Goal: Task Accomplishment & Management: Manage account settings

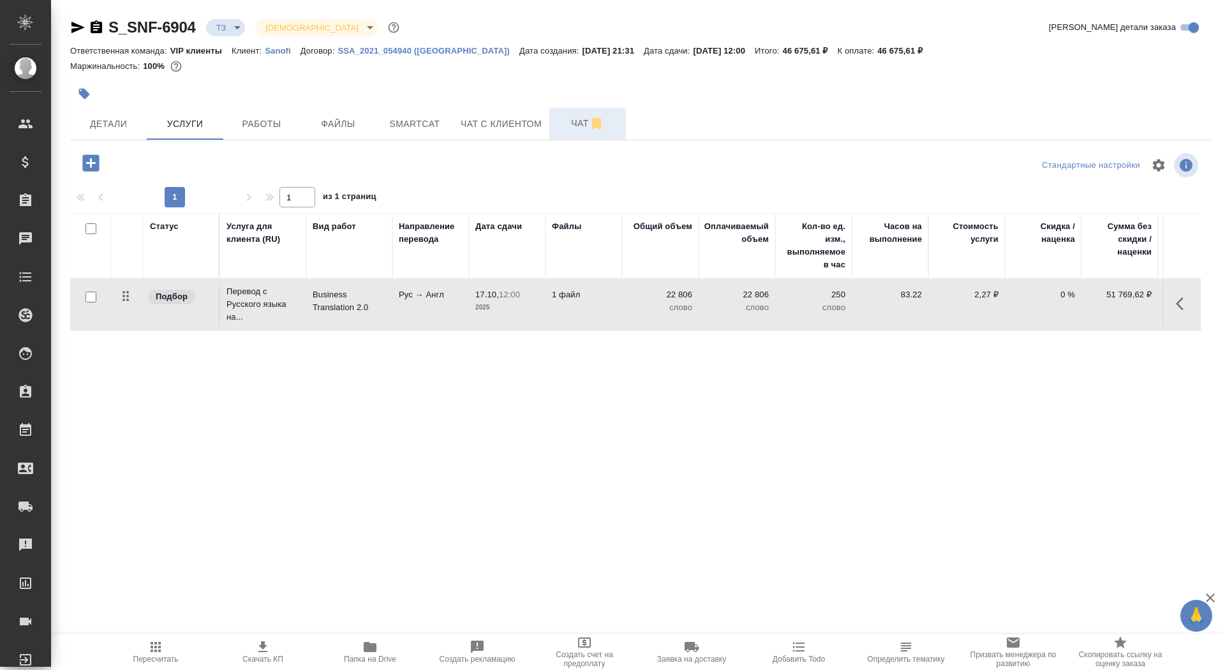
click at [575, 127] on span "Чат" at bounding box center [587, 123] width 61 height 16
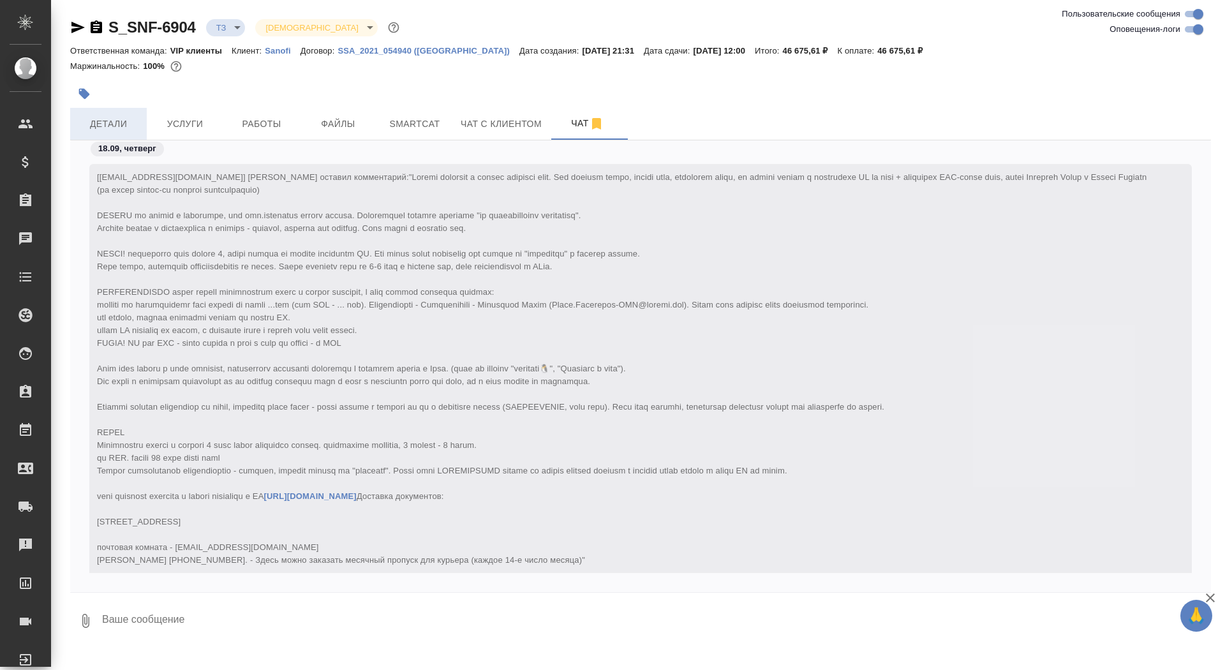
scroll to position [334, 0]
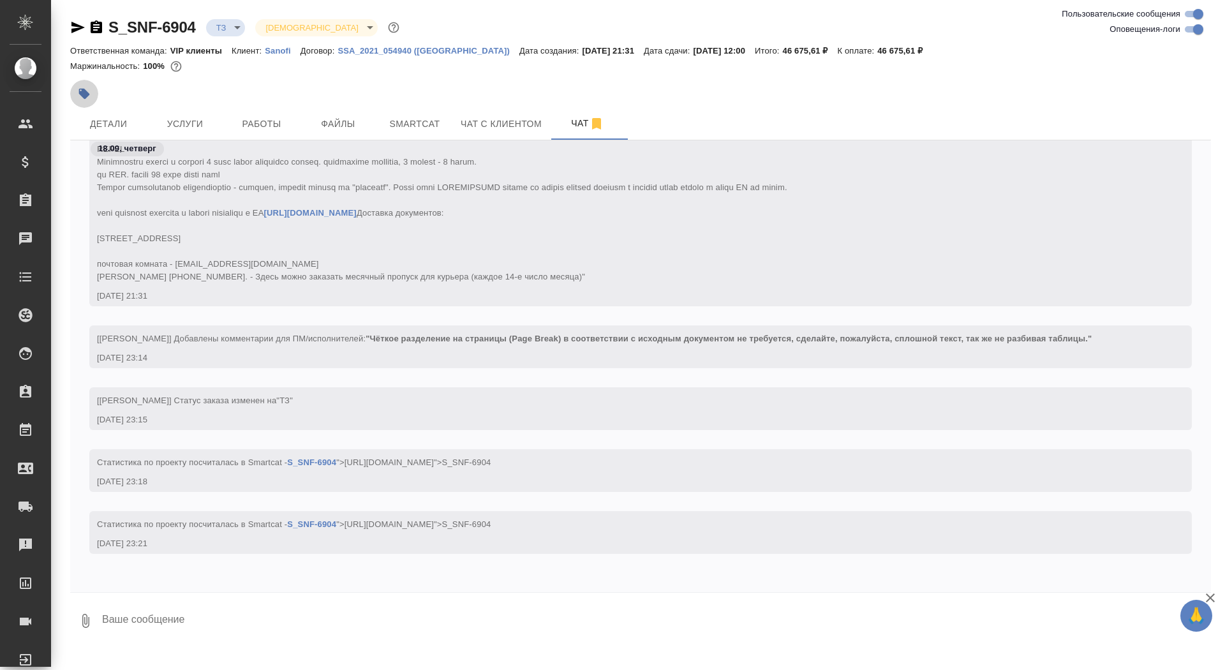
click at [72, 95] on button "button" at bounding box center [84, 94] width 28 height 28
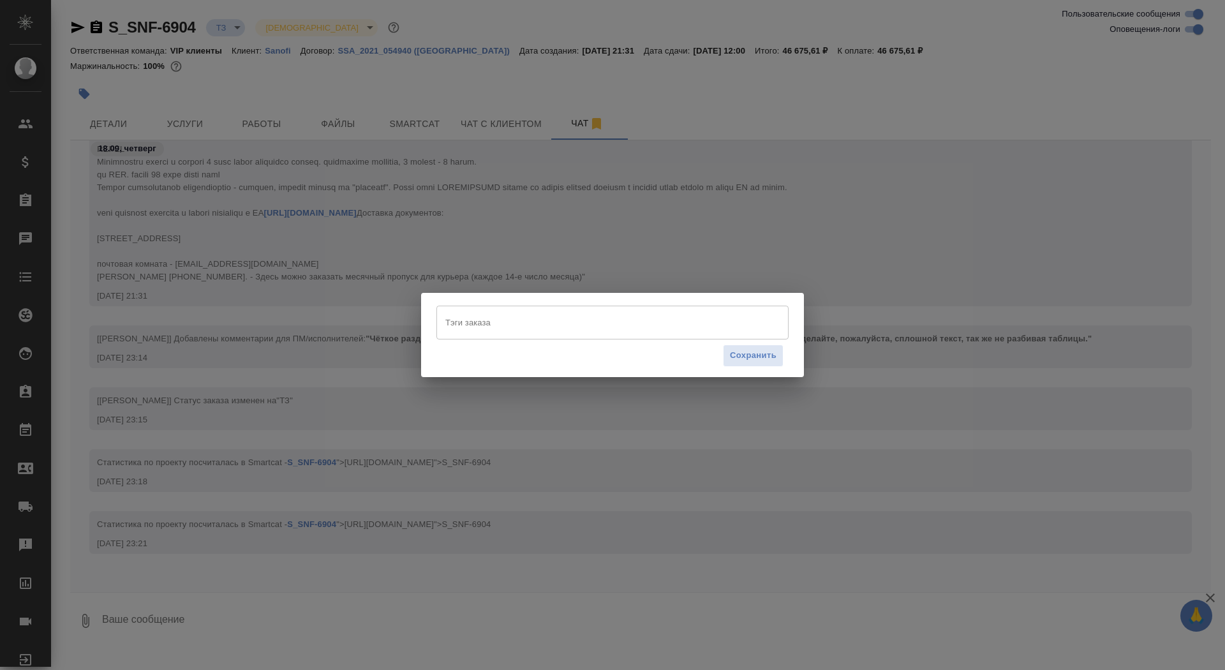
click at [485, 315] on input "Тэги заказа" at bounding box center [600, 322] width 316 height 22
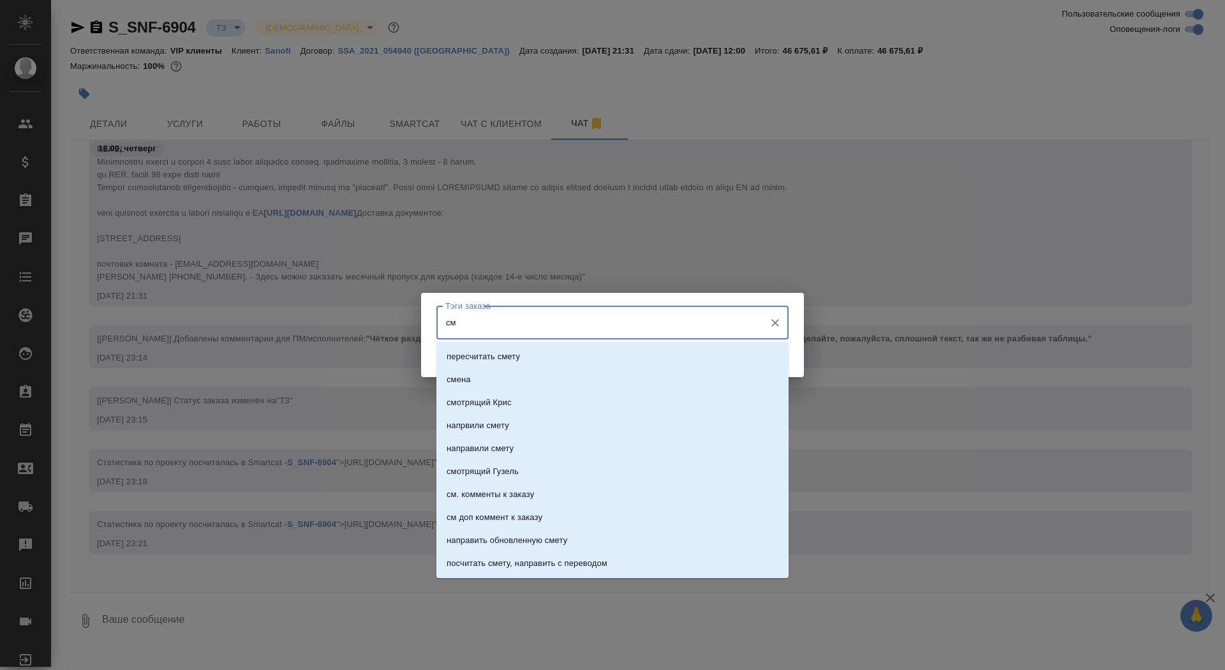
type input "см"
click at [602, 494] on li "см комм" at bounding box center [612, 494] width 352 height 23
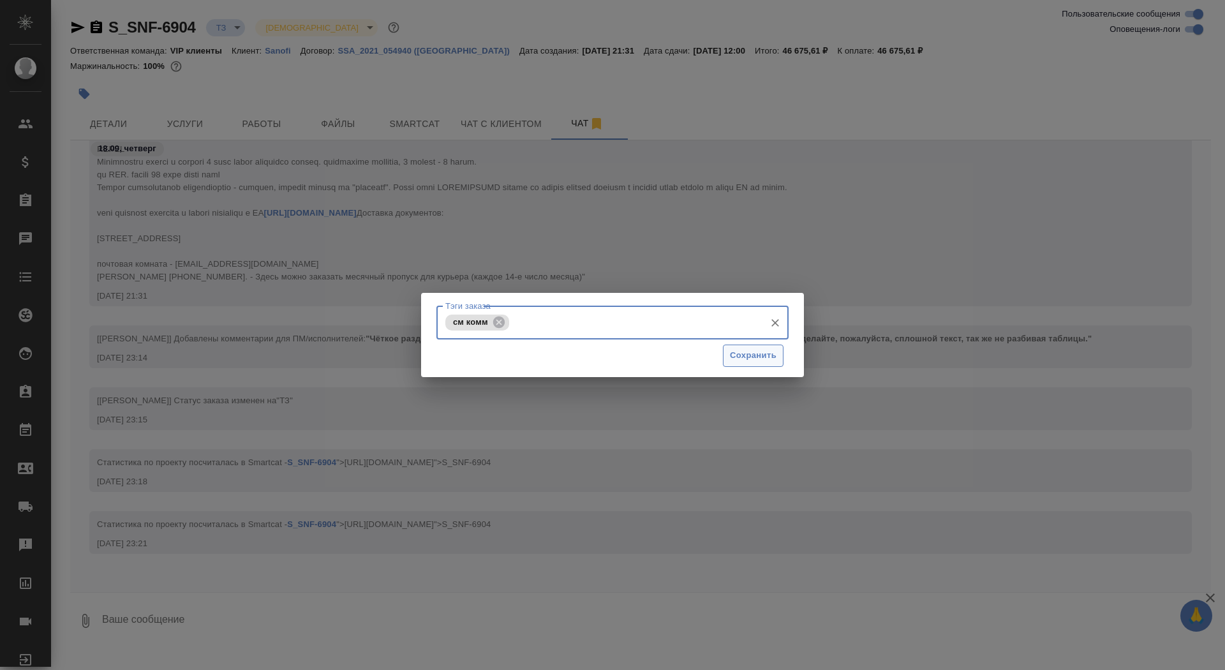
click at [750, 353] on span "Сохранить" at bounding box center [753, 355] width 47 height 15
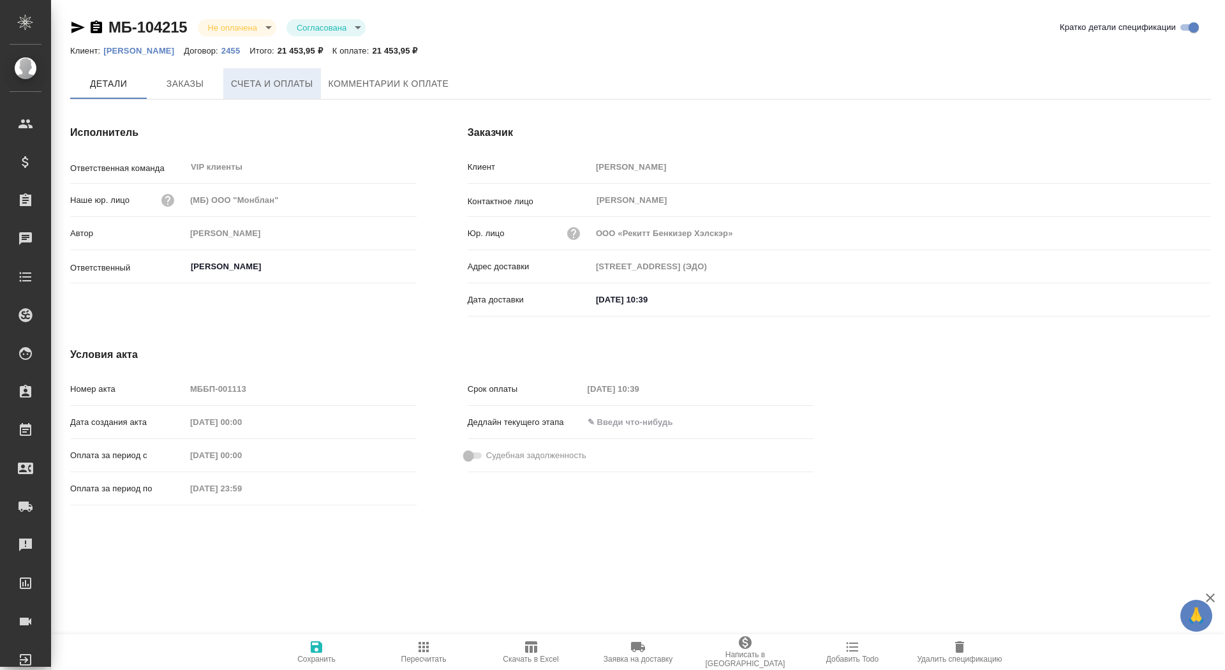
click at [230, 84] on button "Счета и оплаты" at bounding box center [272, 83] width 98 height 31
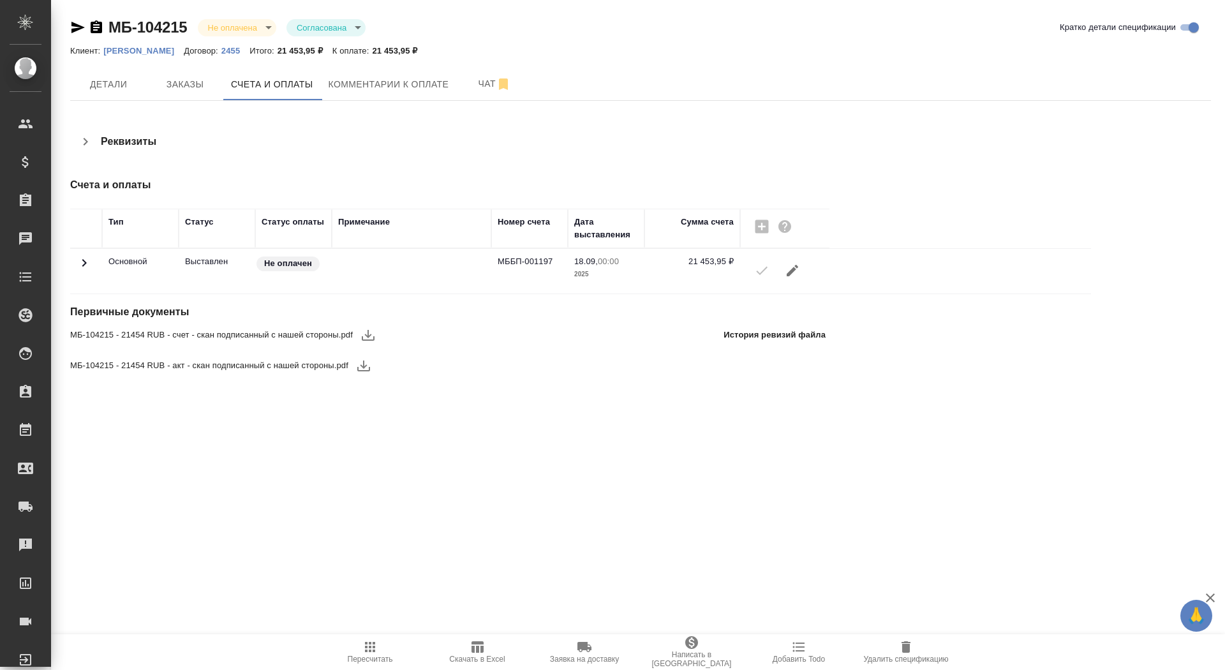
click at [369, 336] on icon "button" at bounding box center [367, 334] width 15 height 15
click at [367, 369] on icon "button" at bounding box center [363, 365] width 13 height 11
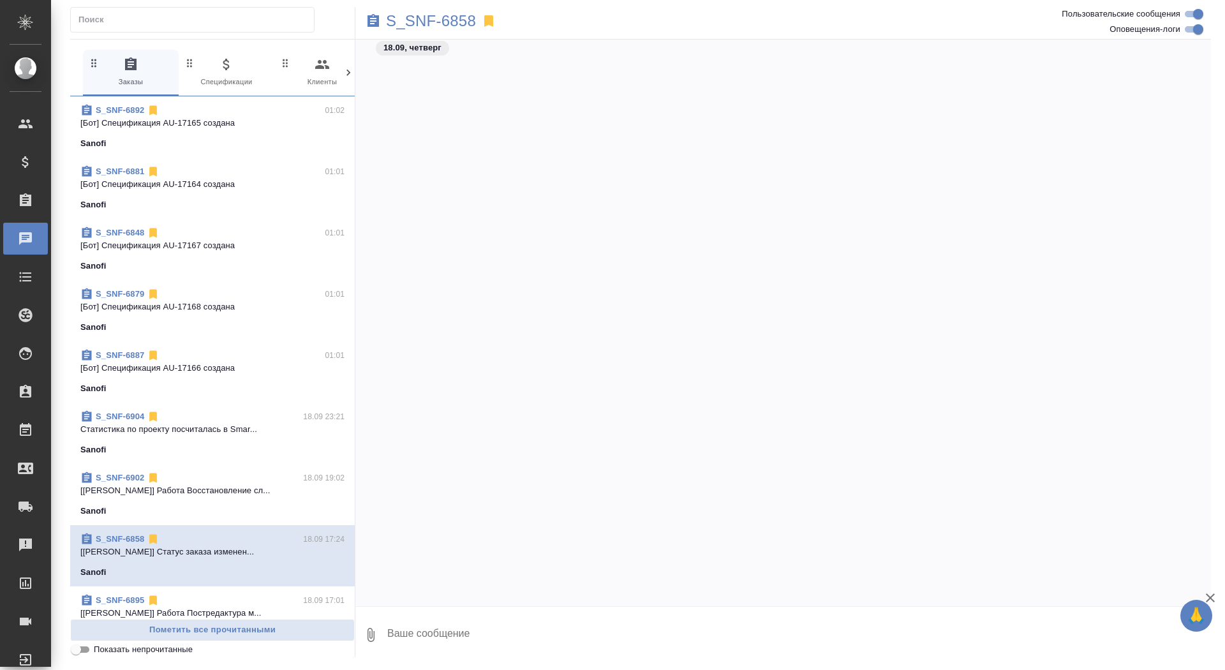
scroll to position [35569, 0]
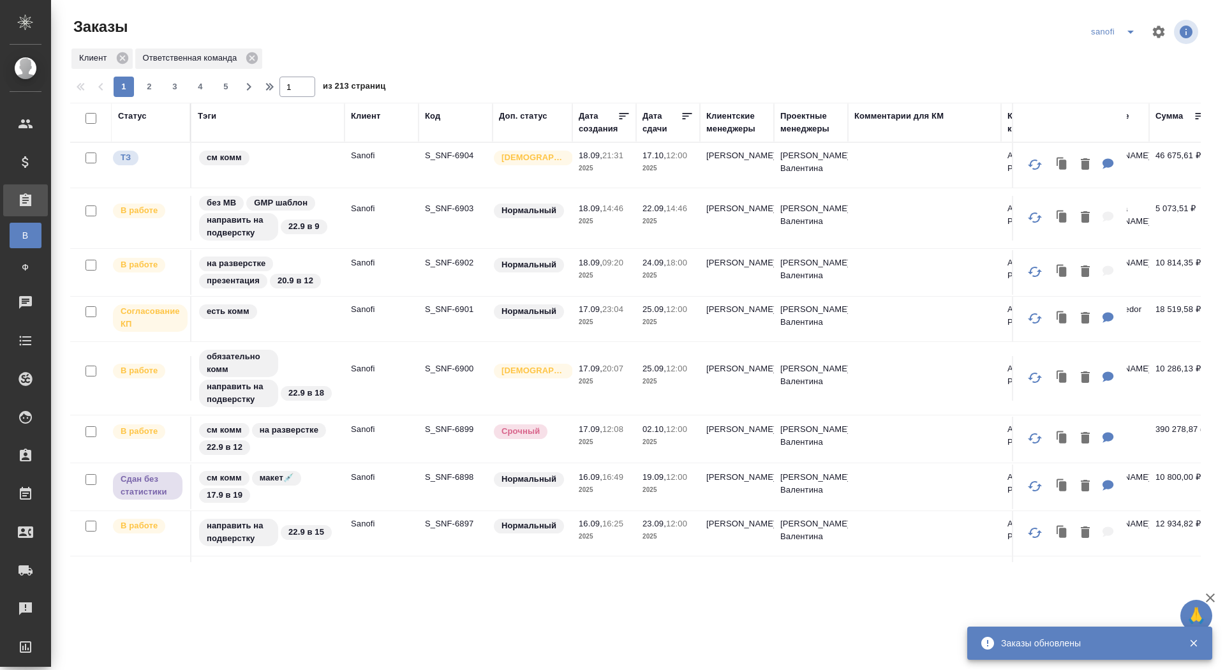
click at [650, 132] on div "Дата сдачи" at bounding box center [661, 123] width 38 height 26
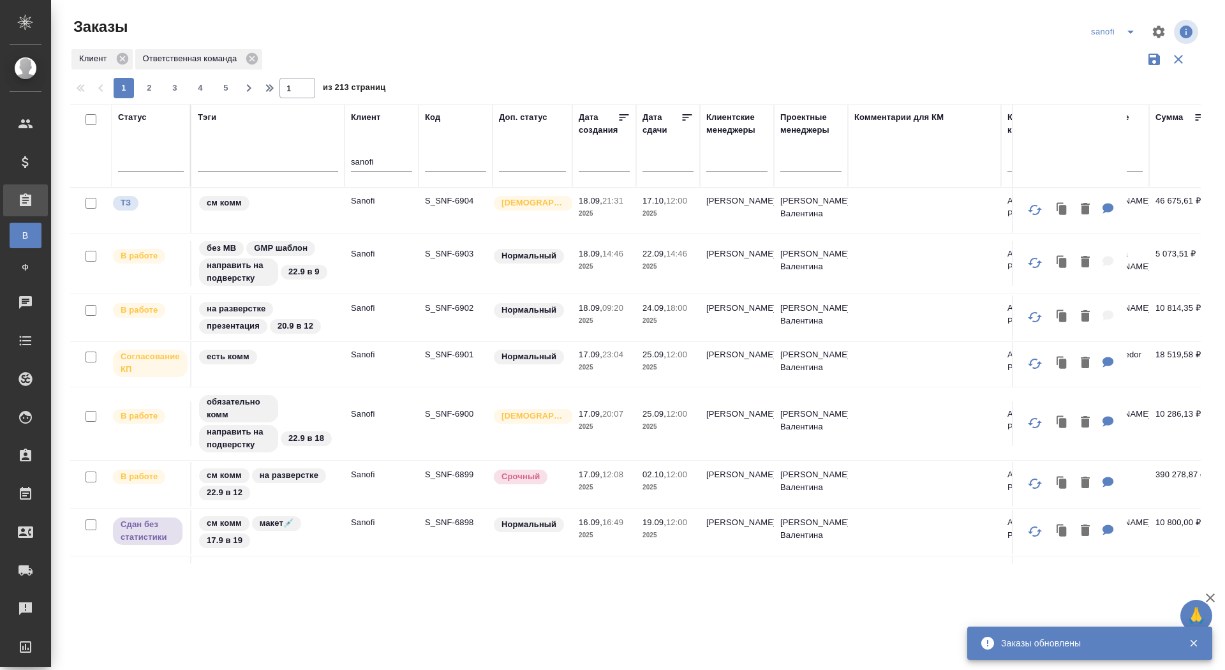
click at [647, 163] on div at bounding box center [667, 161] width 51 height 21
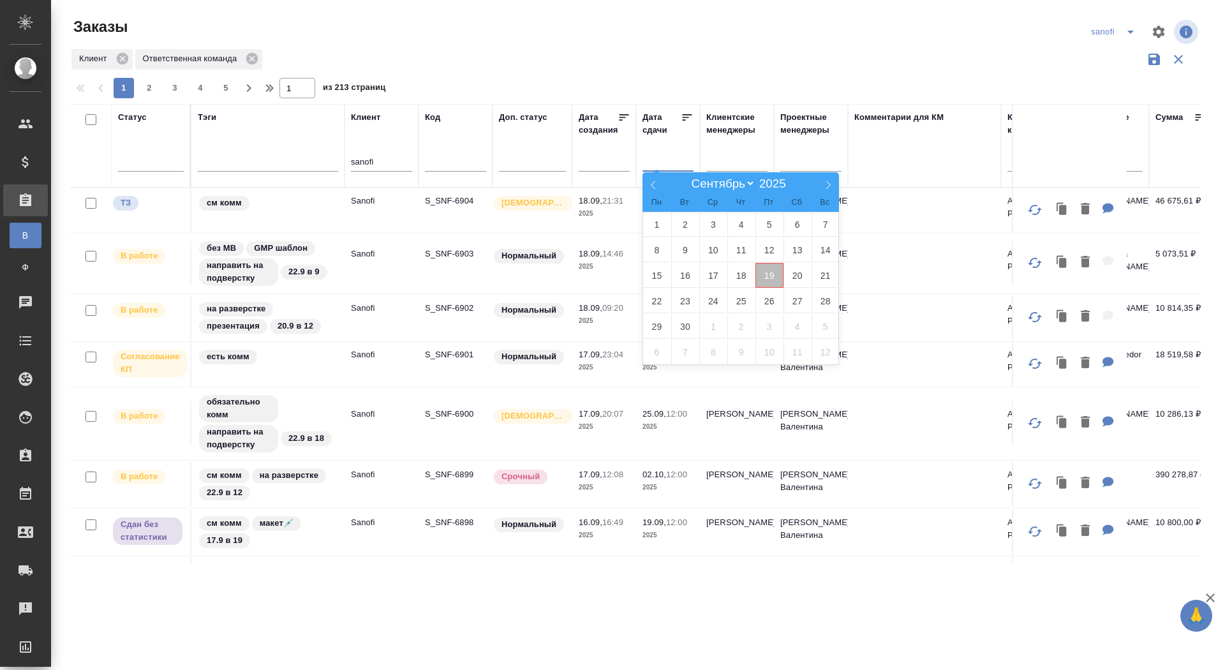
click at [771, 272] on span "19" at bounding box center [769, 275] width 28 height 25
type div "2025-09-18T21:00:00.000Z"
click at [796, 272] on span "20" at bounding box center [797, 275] width 28 height 25
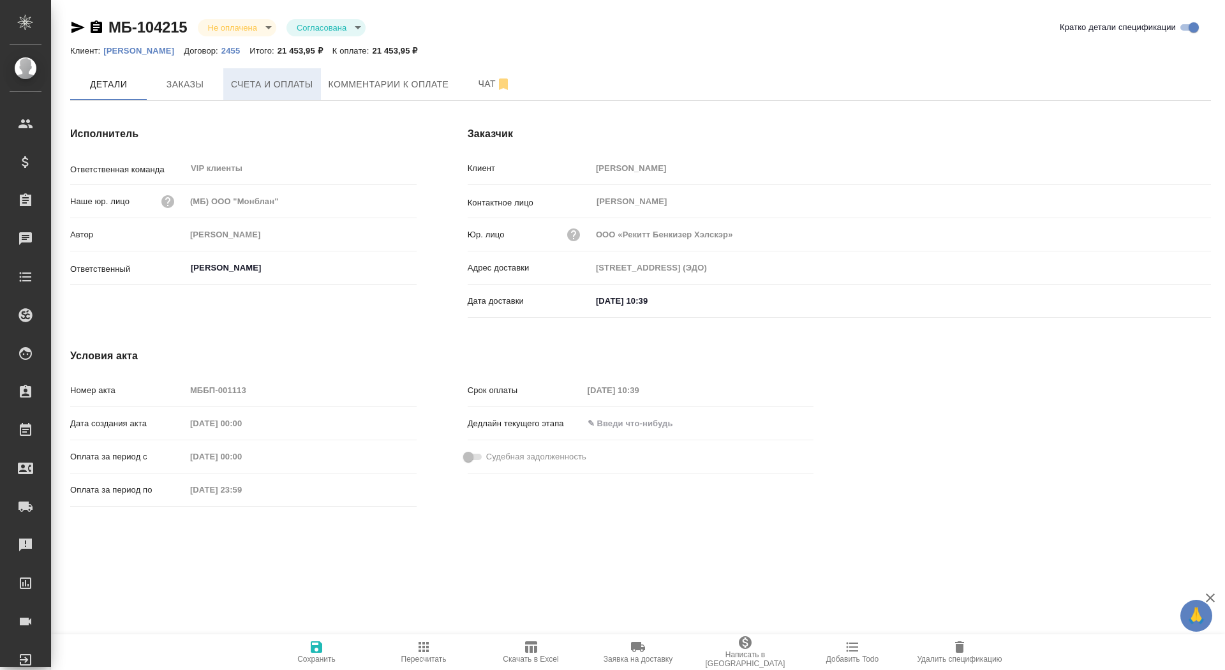
click at [296, 89] on span "Счета и оплаты" at bounding box center [272, 85] width 82 height 16
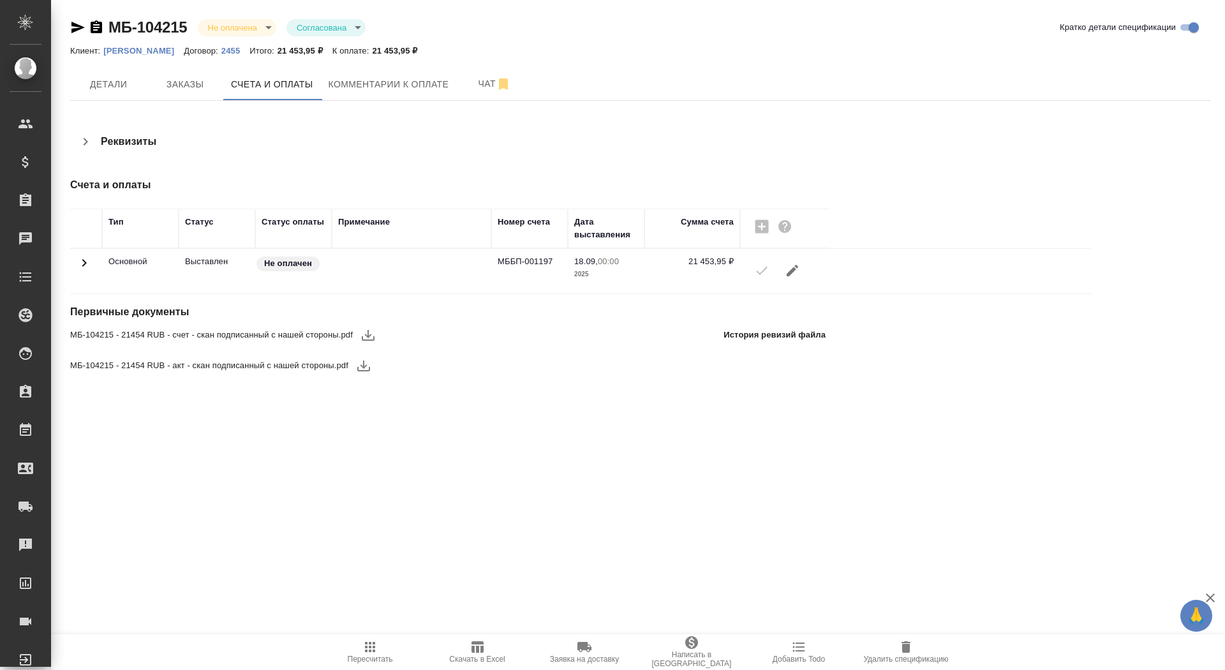
click at [82, 267] on icon at bounding box center [84, 262] width 15 height 15
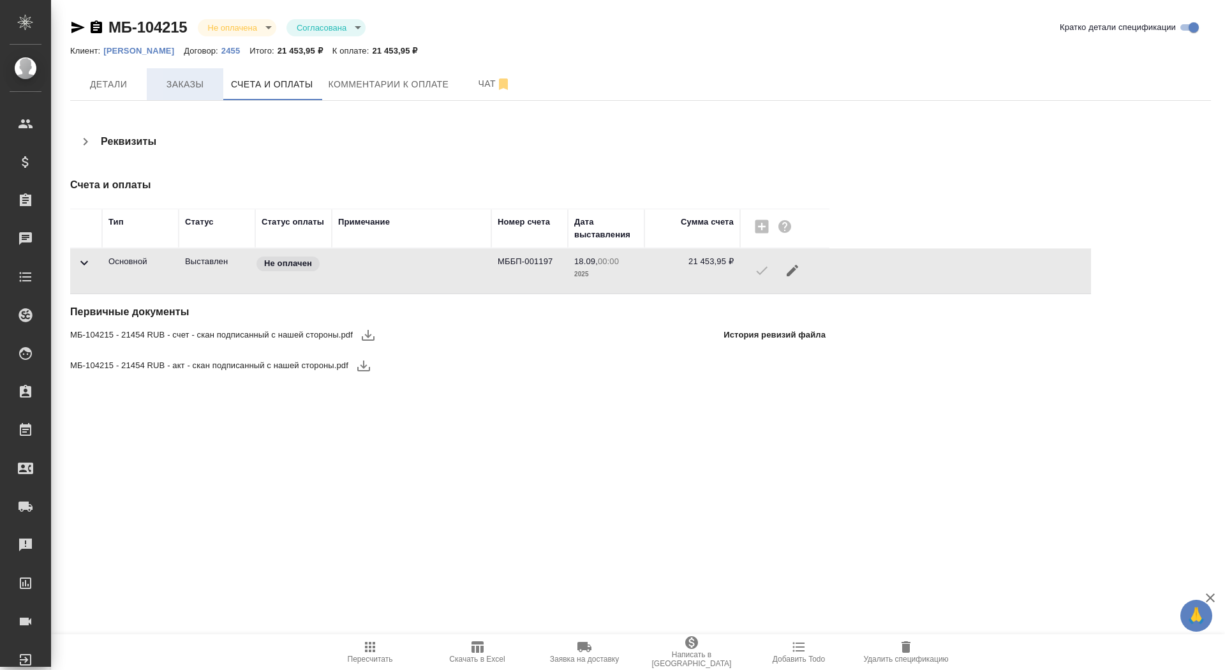
click at [187, 88] on span "Заказы" at bounding box center [184, 85] width 61 height 16
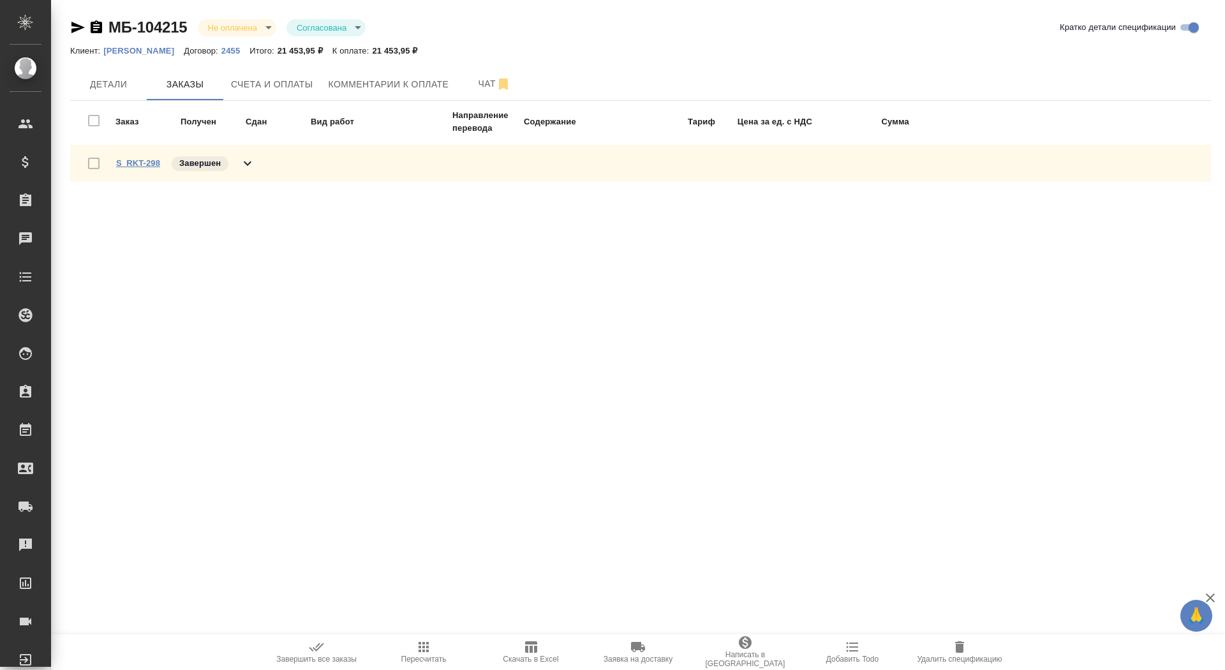
click at [142, 165] on link "S_RKT-298" at bounding box center [138, 163] width 44 height 10
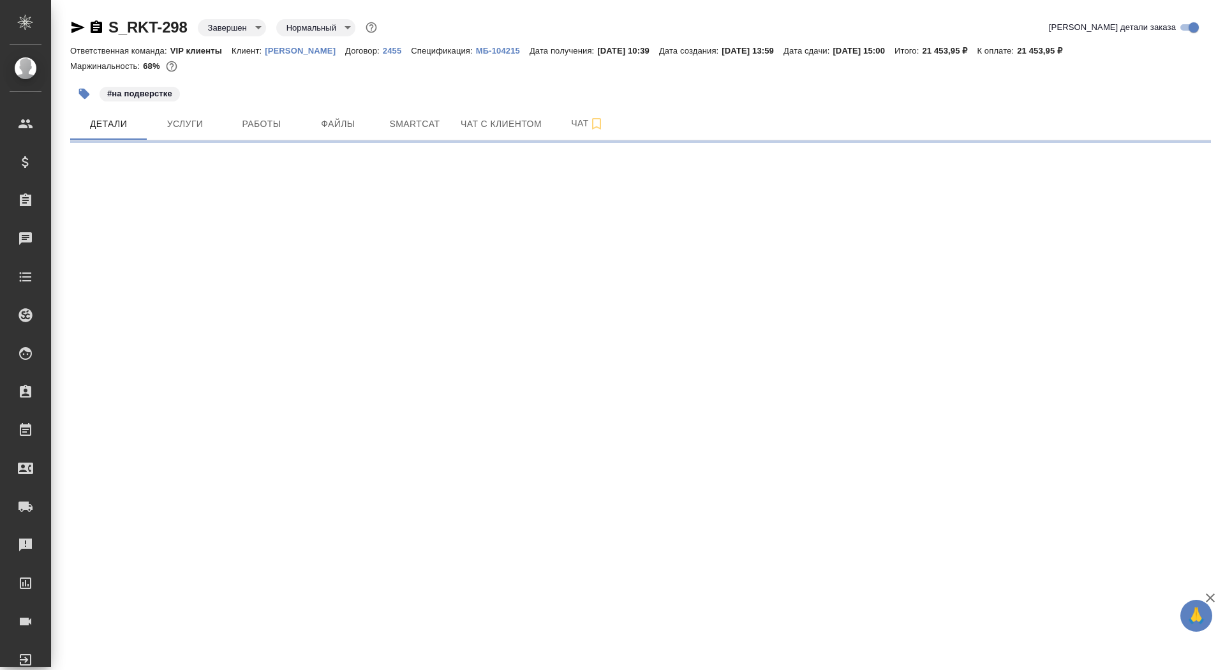
select select "RU"
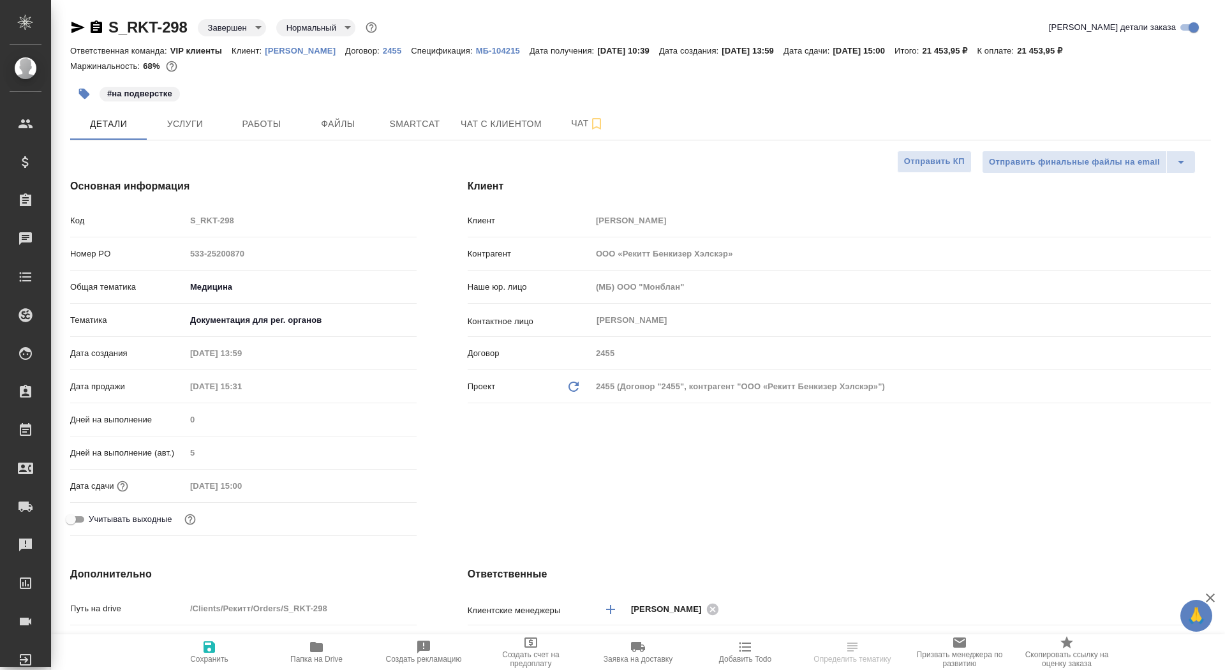
type textarea "x"
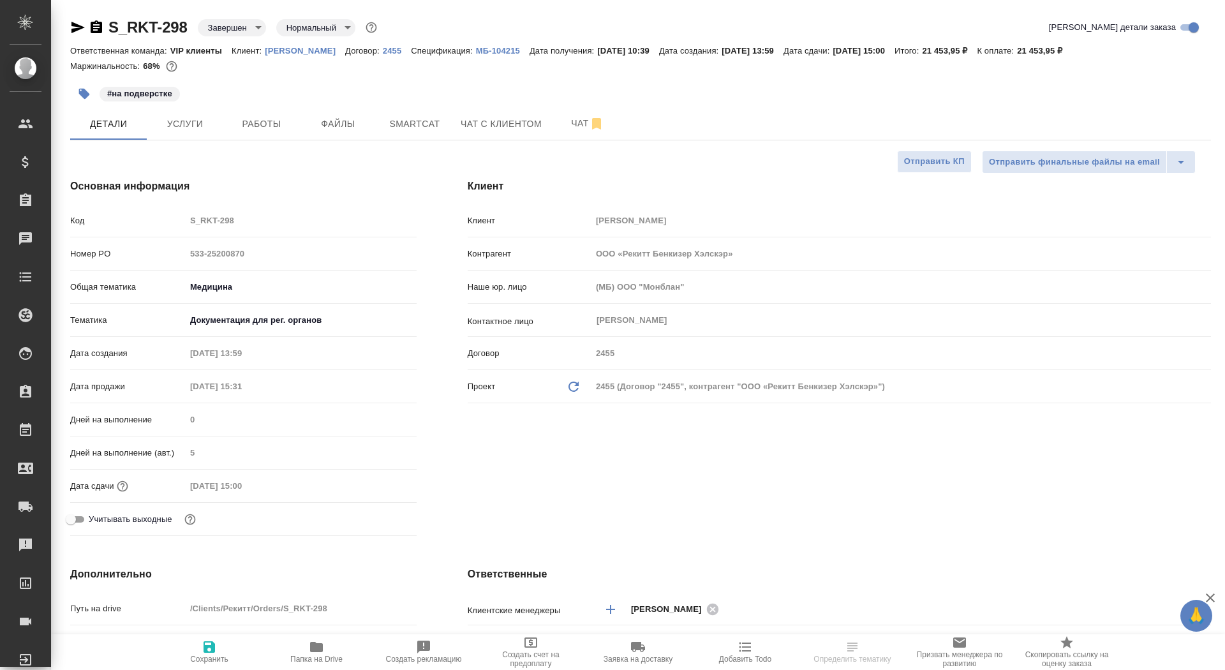
type textarea "x"
click at [94, 27] on icon "button" at bounding box center [96, 27] width 15 height 15
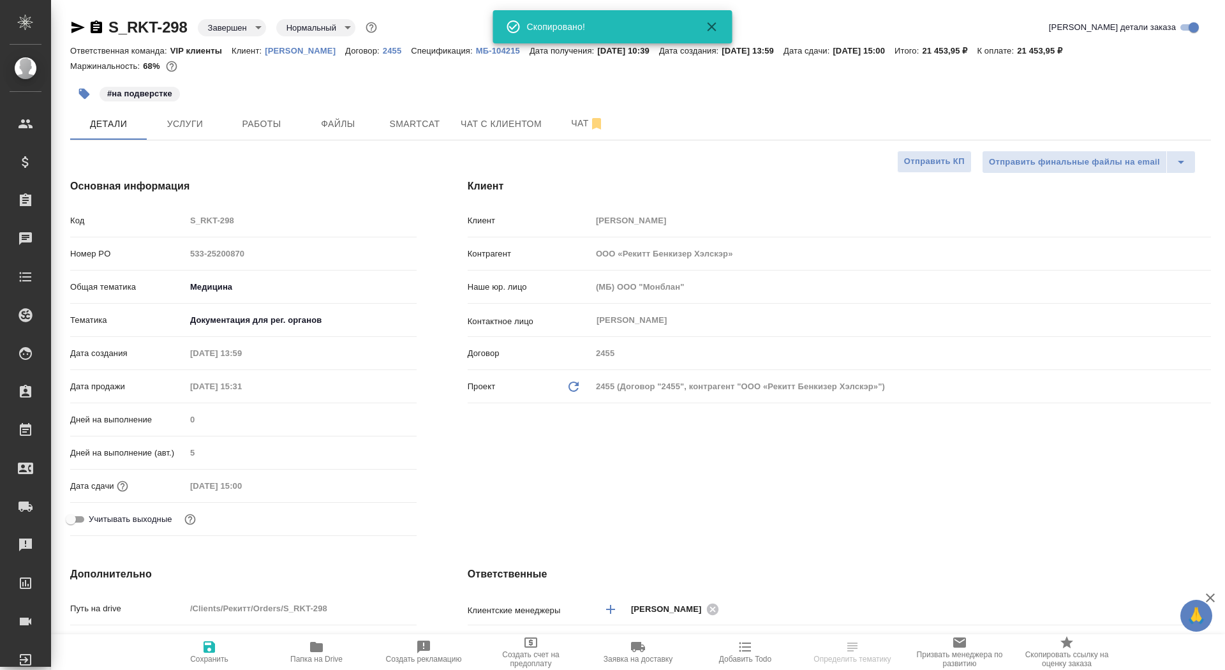
type textarea "x"
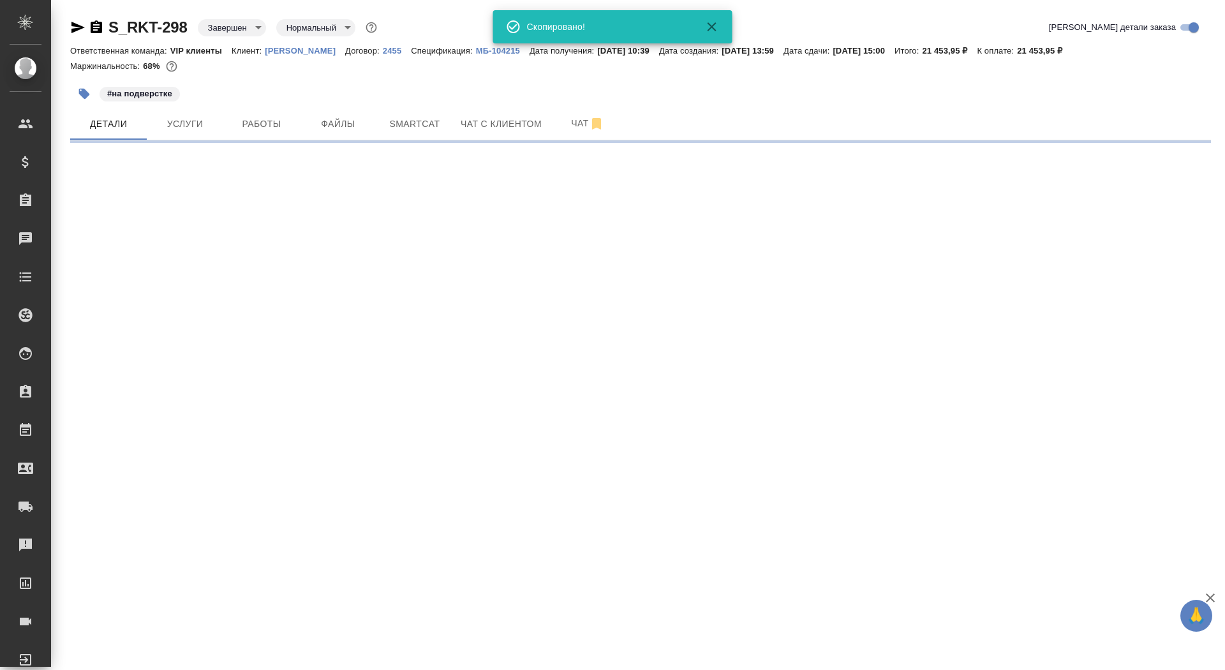
select select "RU"
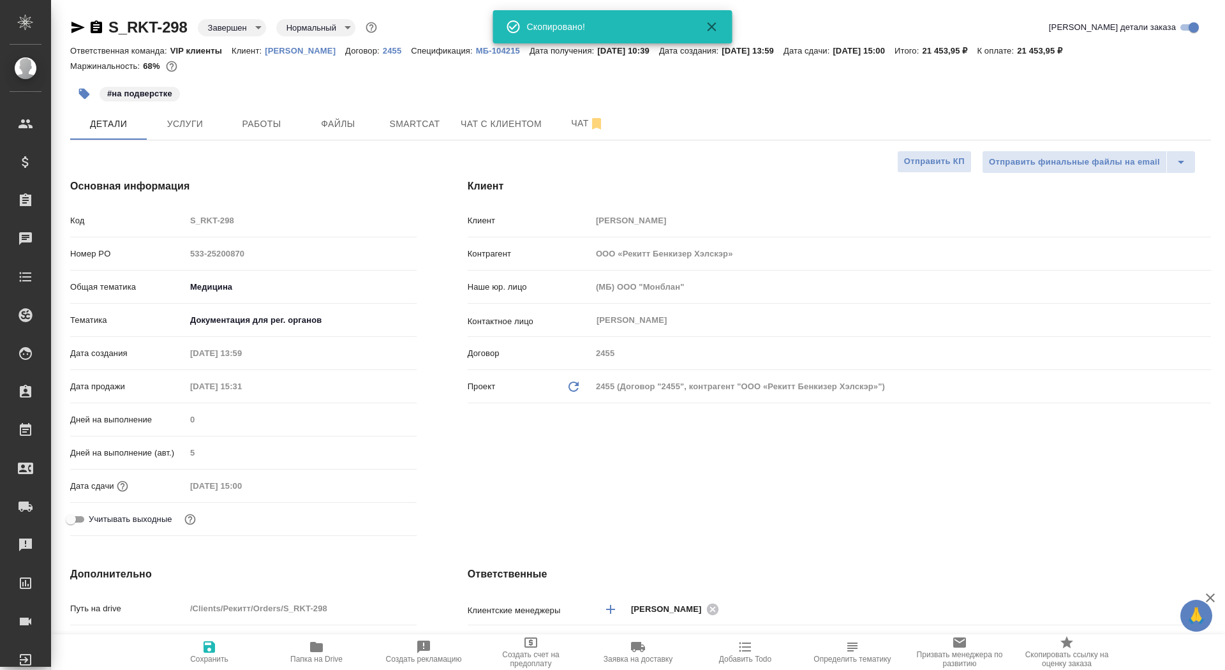
type textarea "x"
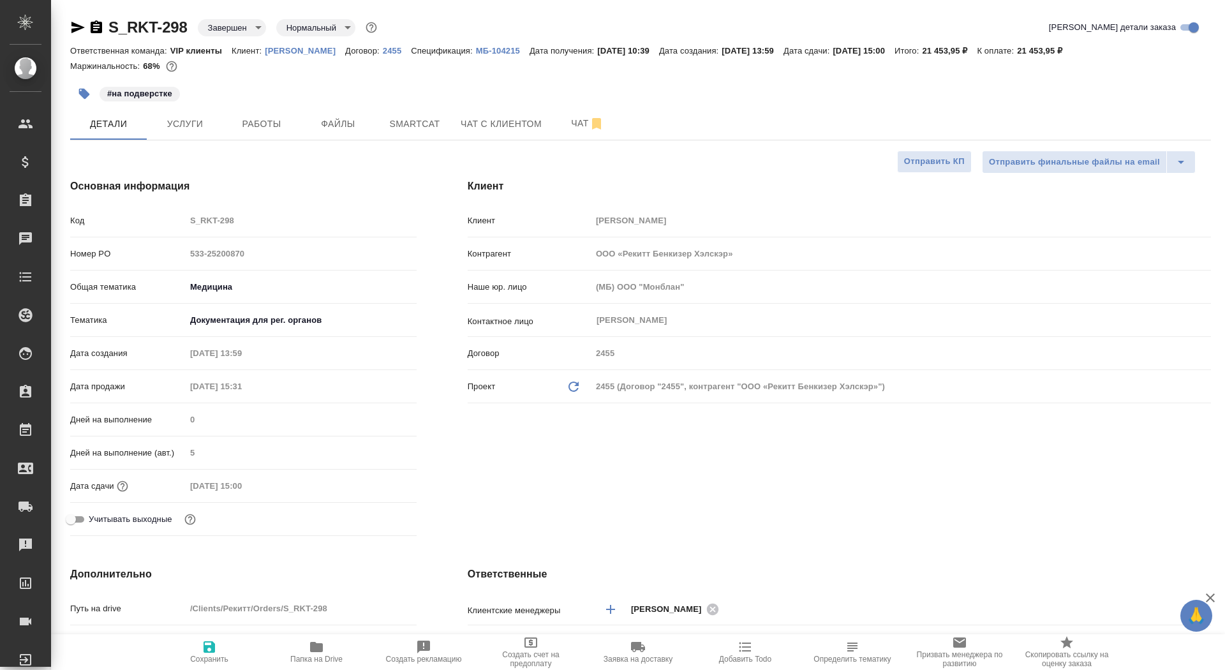
type textarea "x"
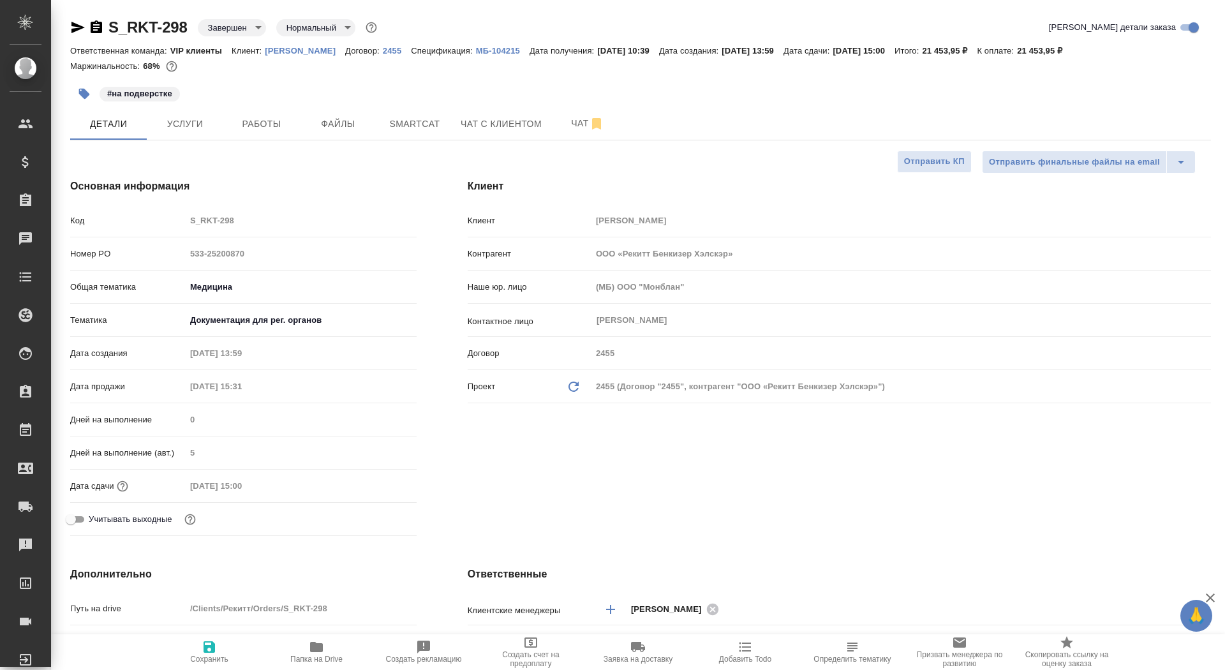
type textarea "x"
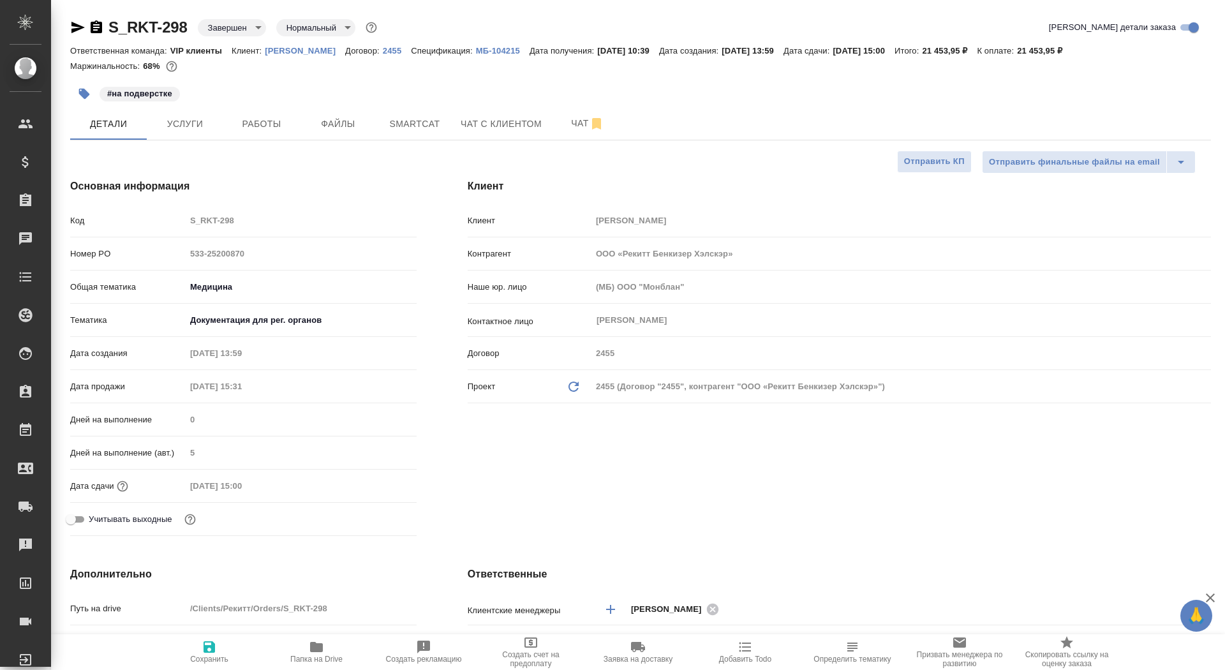
type textarea "x"
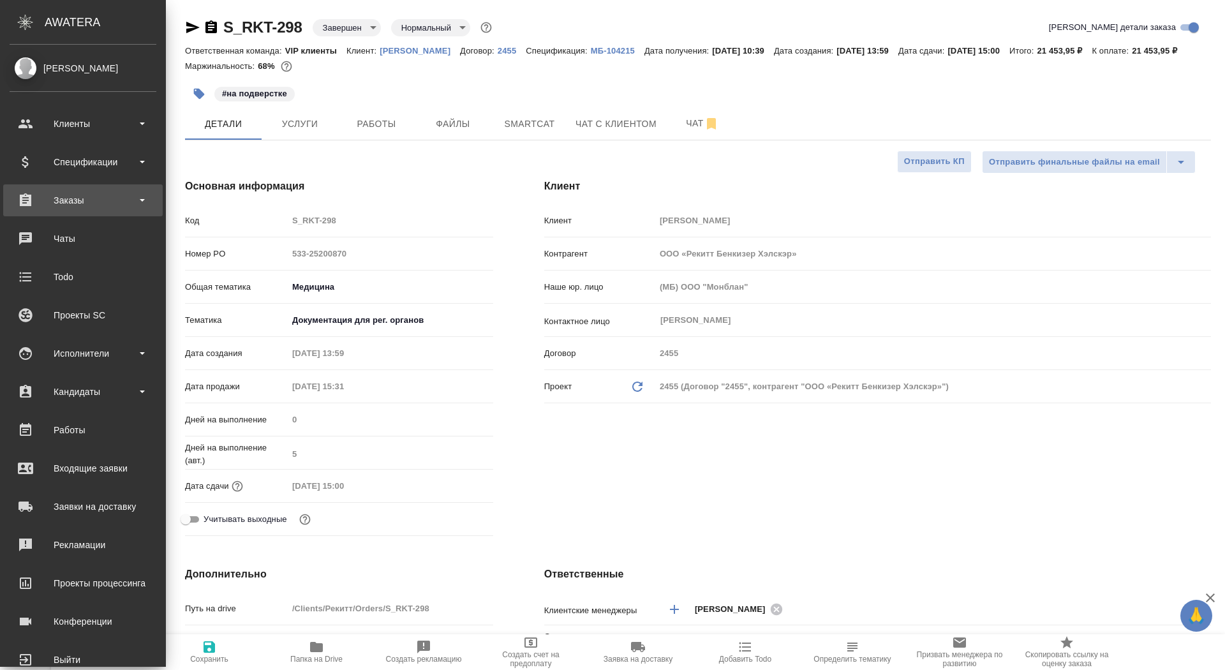
click at [30, 201] on div "Заказы" at bounding box center [83, 200] width 147 height 19
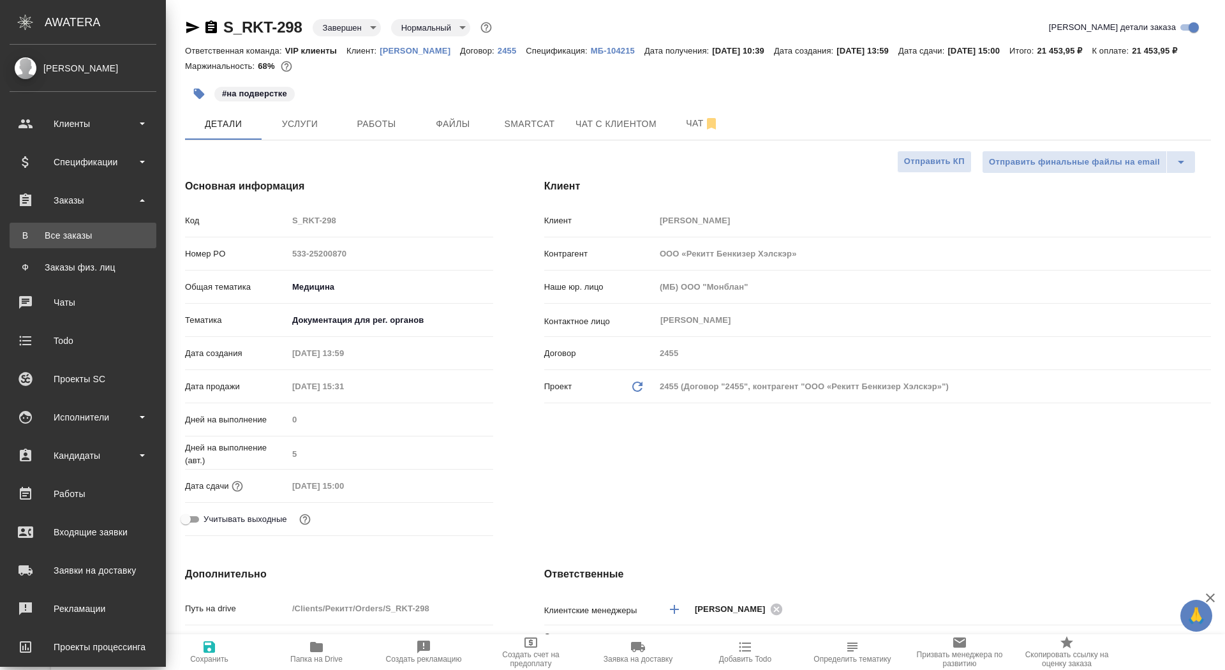
type textarea "x"
click at [27, 237] on div "Все заказы" at bounding box center [83, 235] width 134 height 13
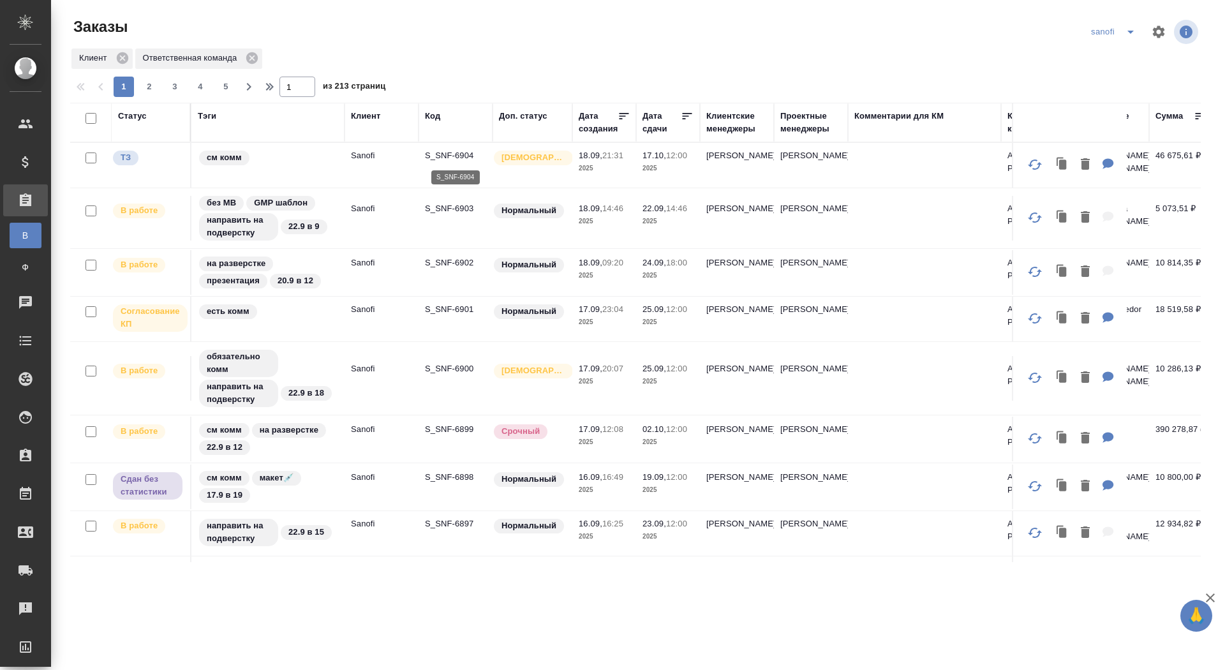
click at [461, 155] on p "S_SNF-6904" at bounding box center [455, 155] width 61 height 13
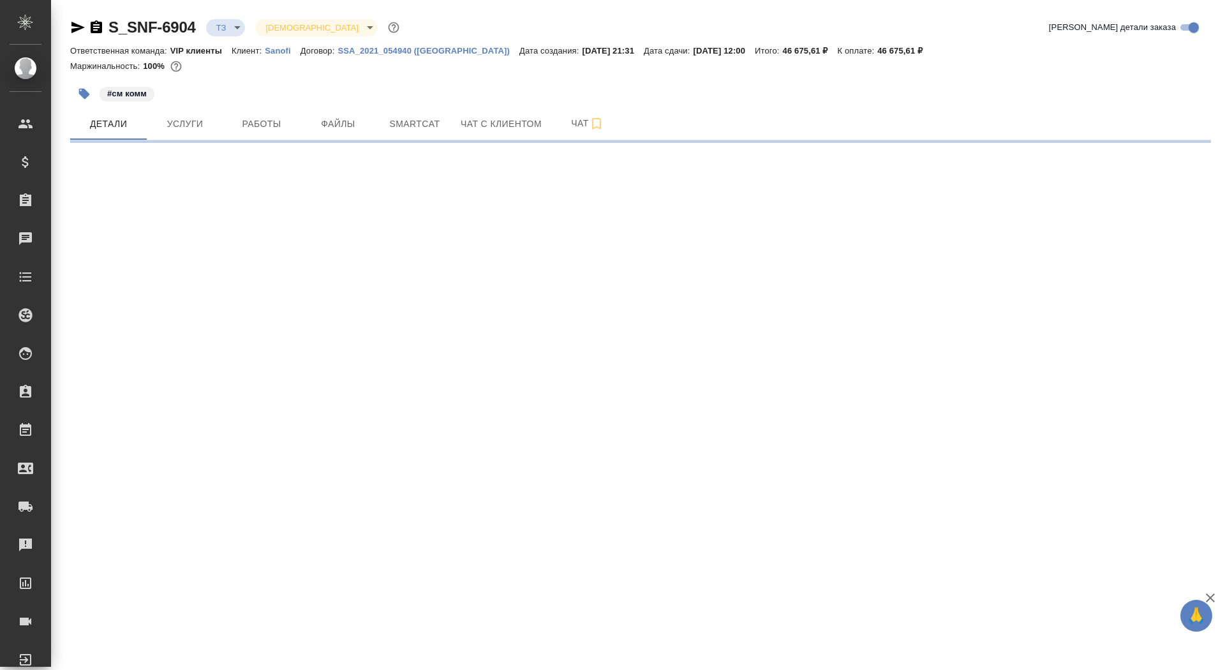
select select "RU"
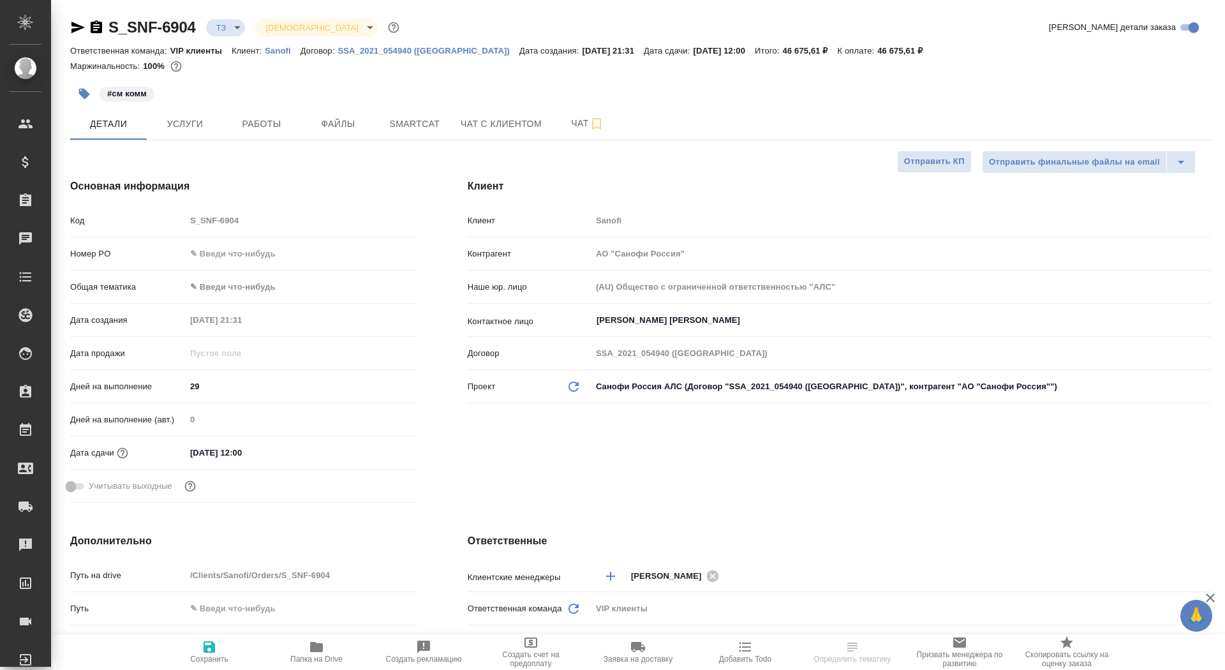
type textarea "x"
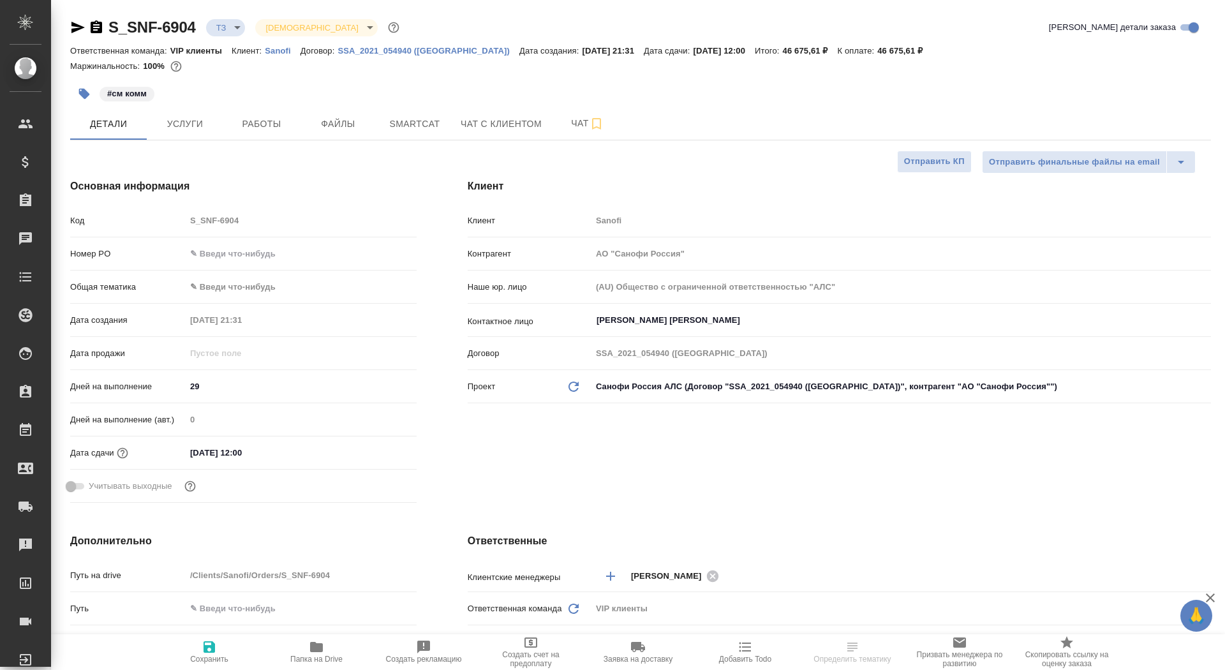
type textarea "x"
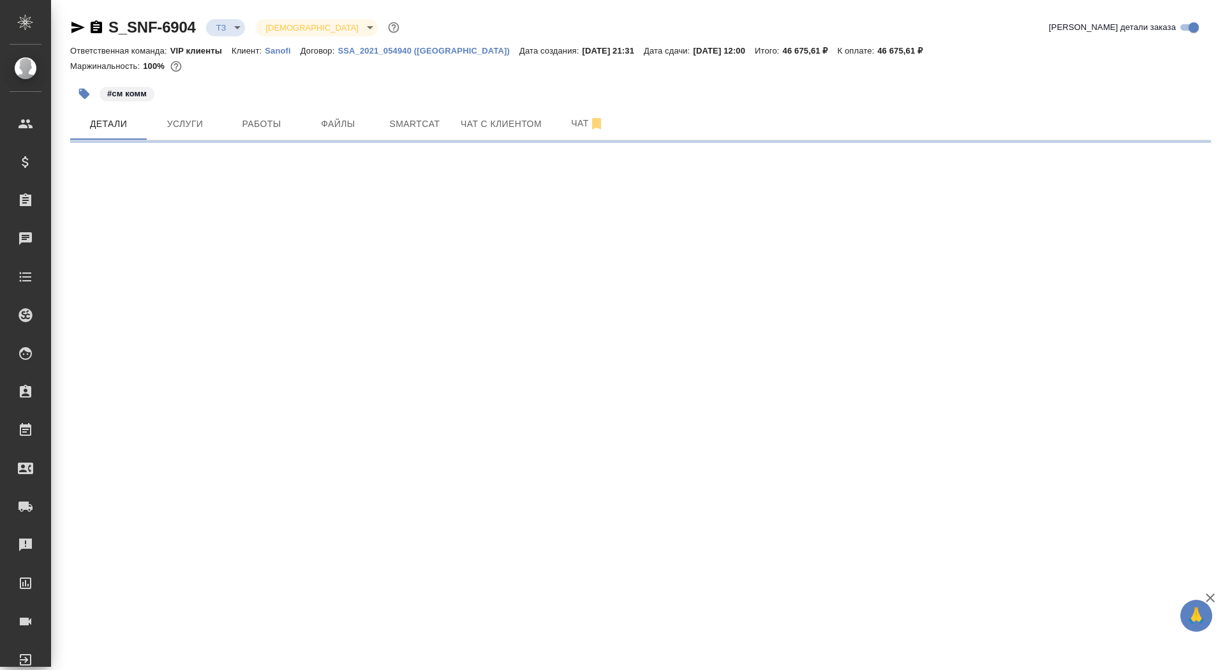
select select "RU"
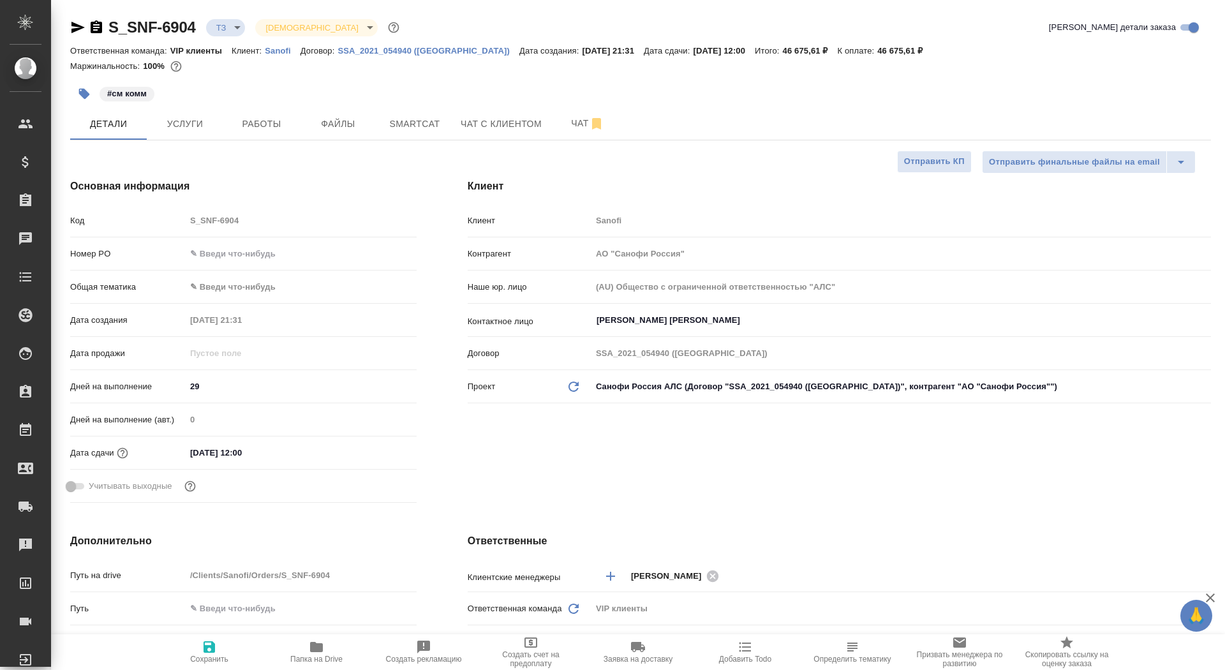
type textarea "x"
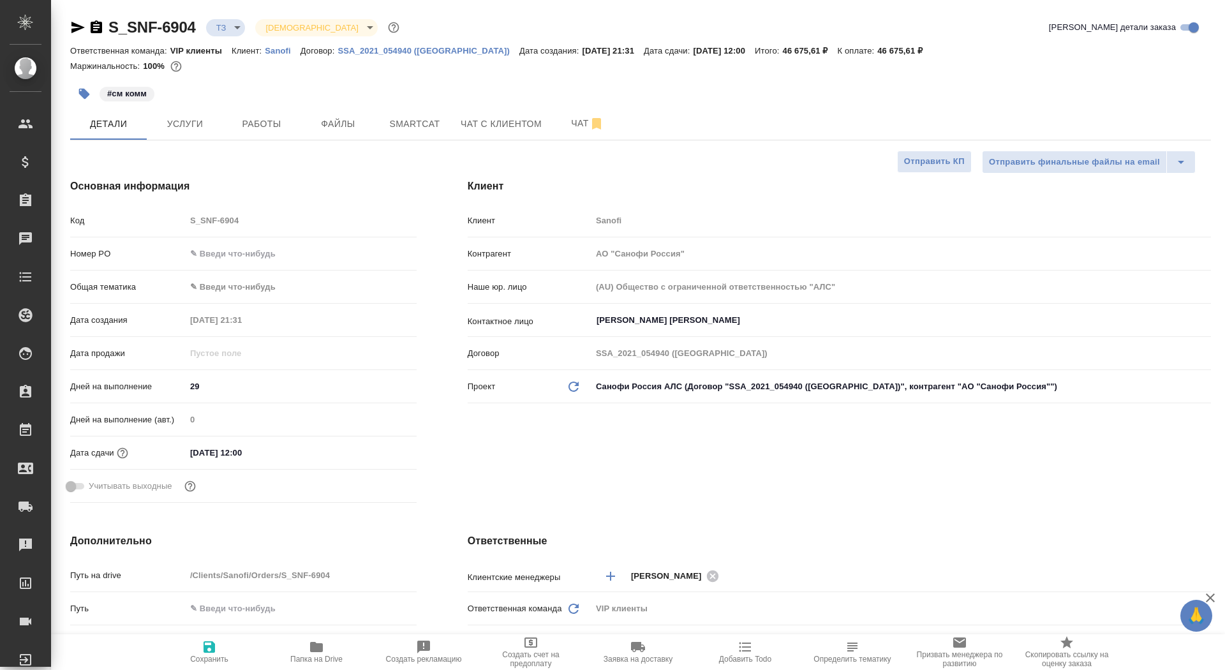
type textarea "x"
click at [566, 107] on div "S_SNF-6904 ТЗ tz Святая троица holyTrinity Кратко детали заказа Ответственная к…" at bounding box center [640, 642] width 1155 height 1285
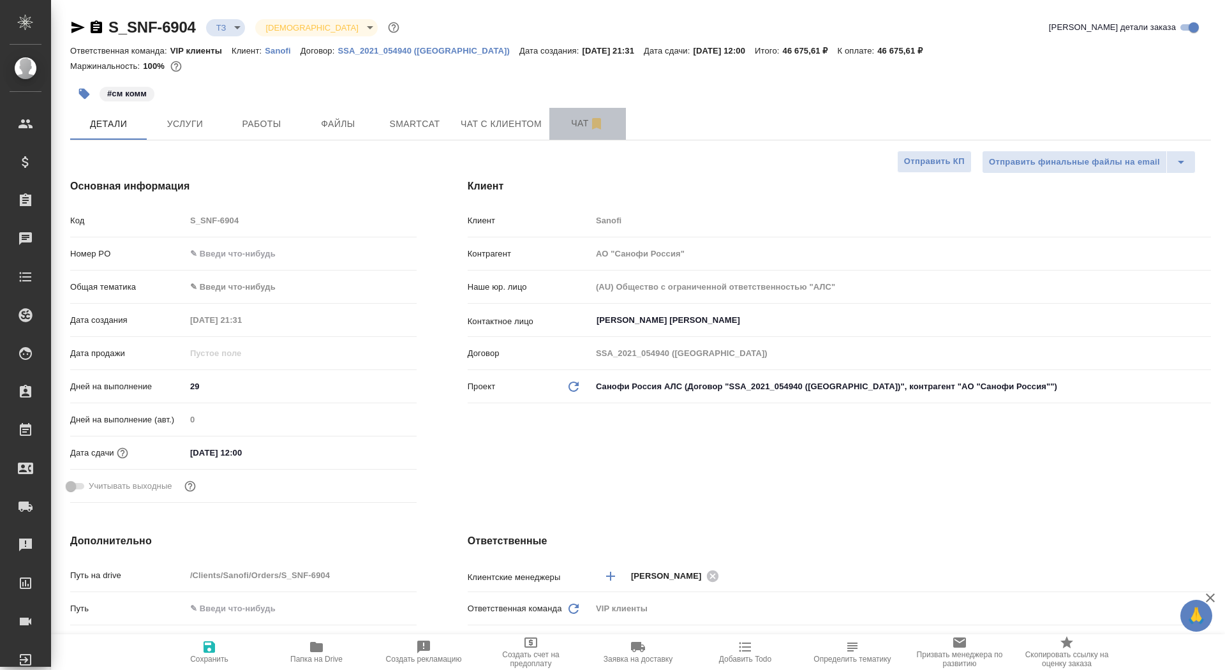
click at [565, 123] on span "Чат" at bounding box center [587, 123] width 61 height 16
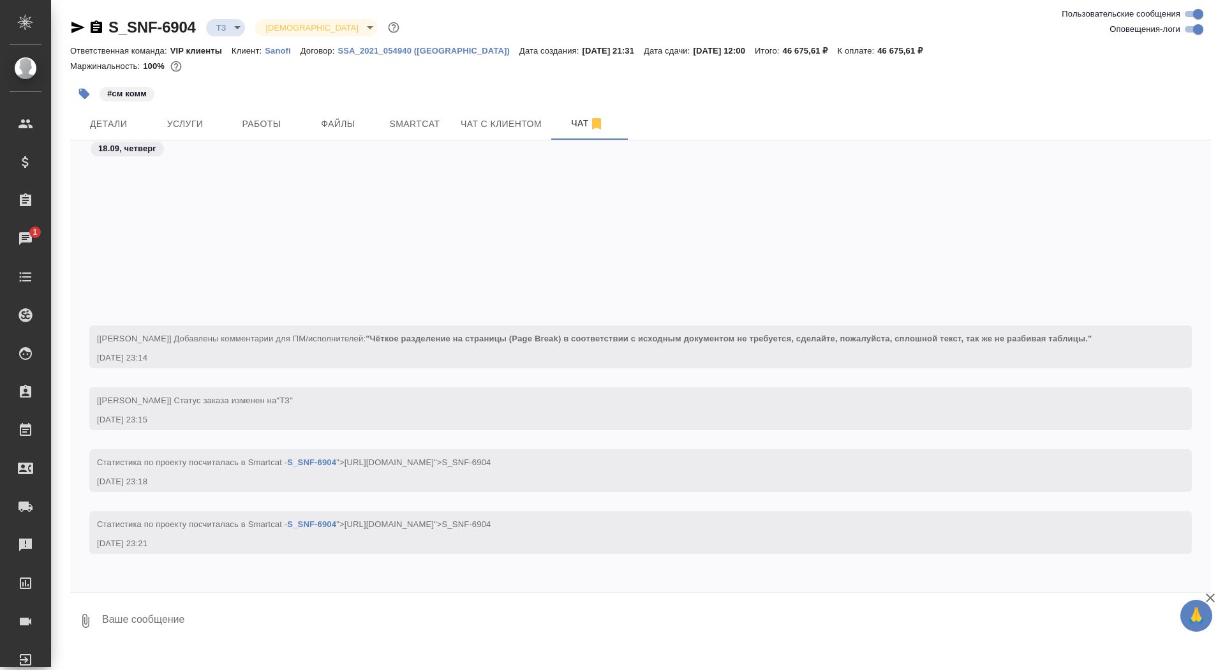
scroll to position [522, 0]
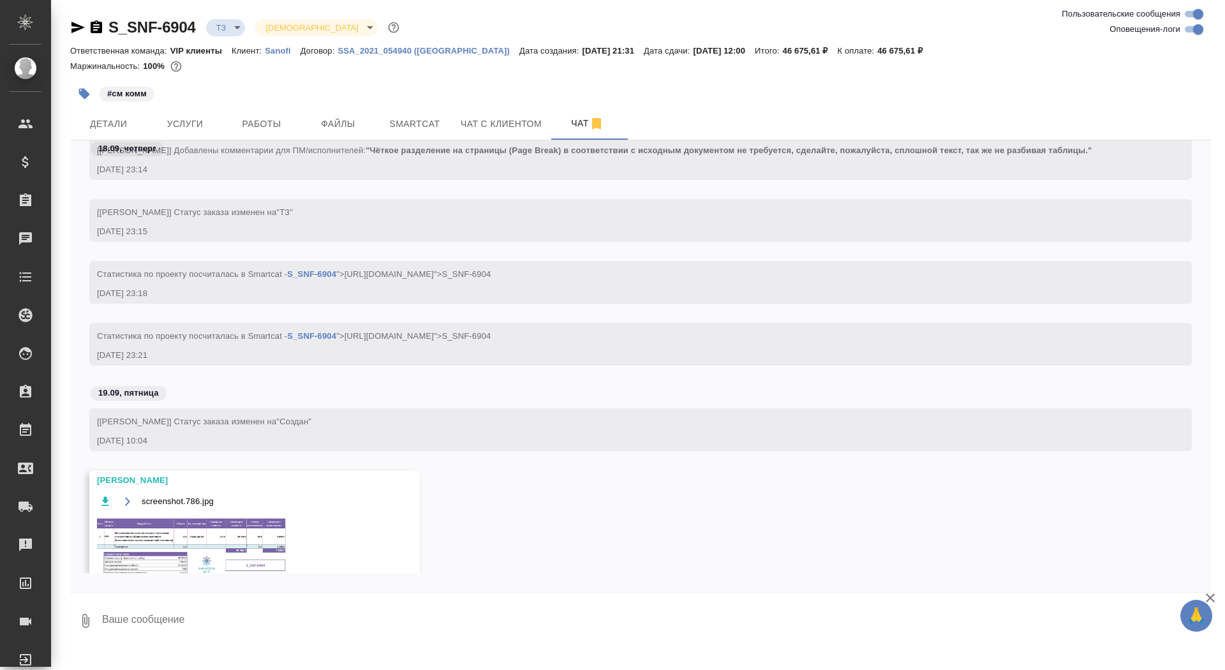
click at [362, 612] on textarea at bounding box center [656, 620] width 1110 height 43
type textarea "спасибки"
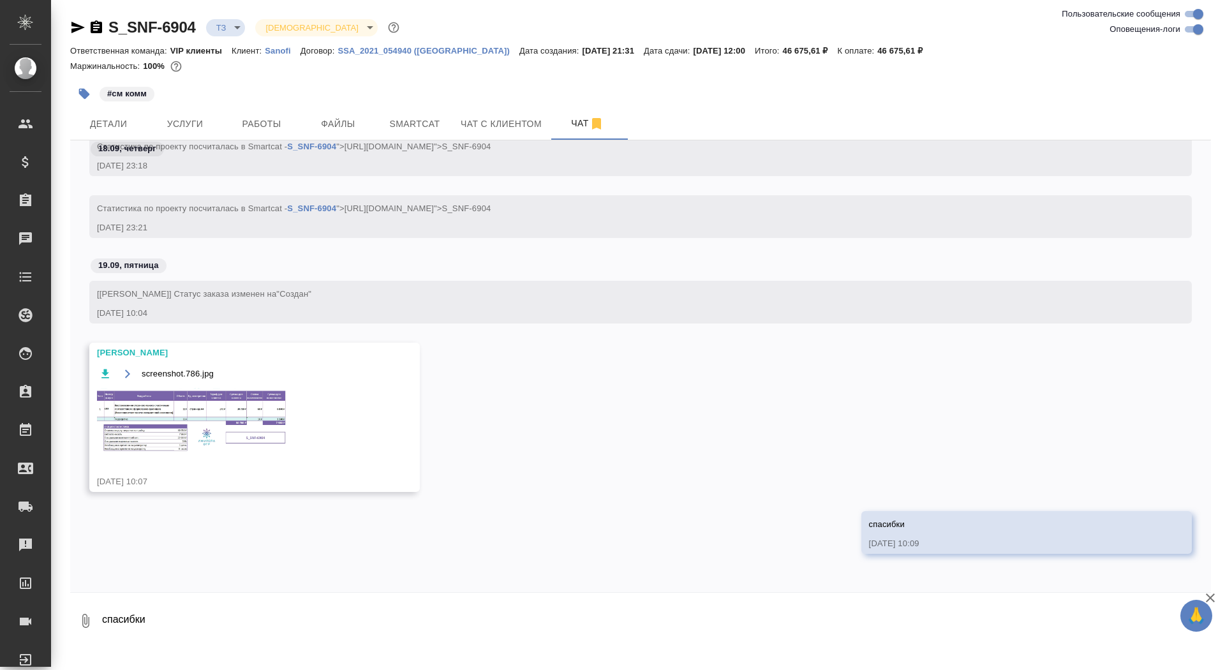
click at [243, 428] on img at bounding box center [192, 420] width 191 height 65
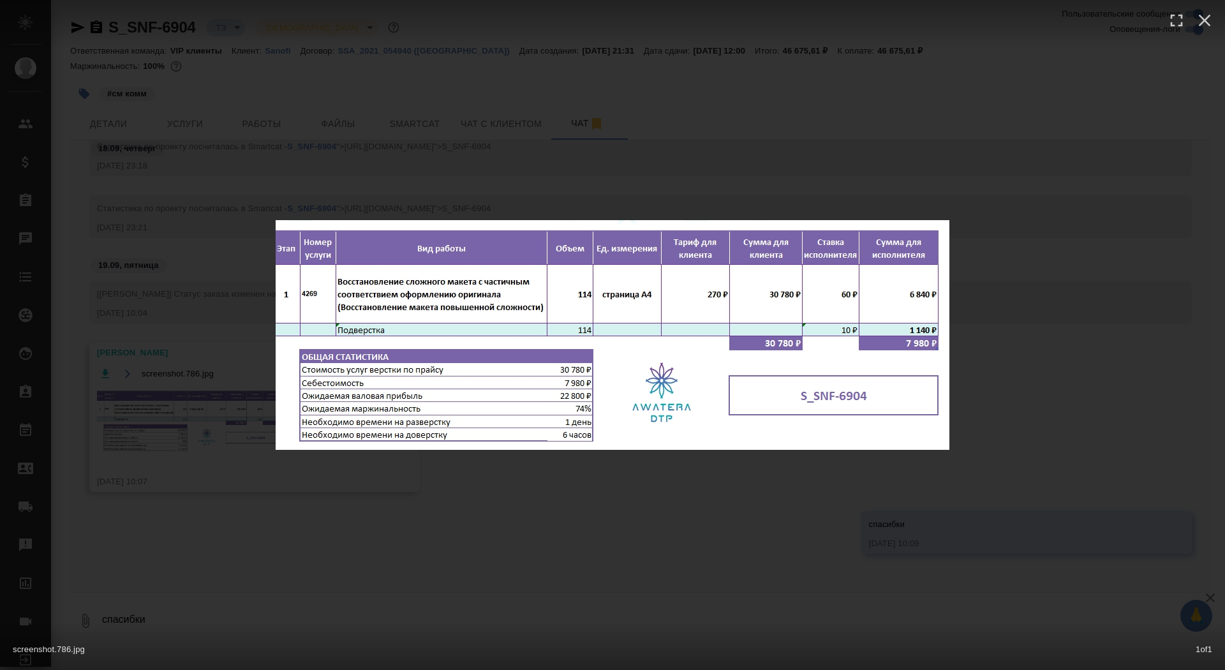
click at [212, 411] on div "screenshot.786.jpg 1 of 1" at bounding box center [612, 335] width 1225 height 670
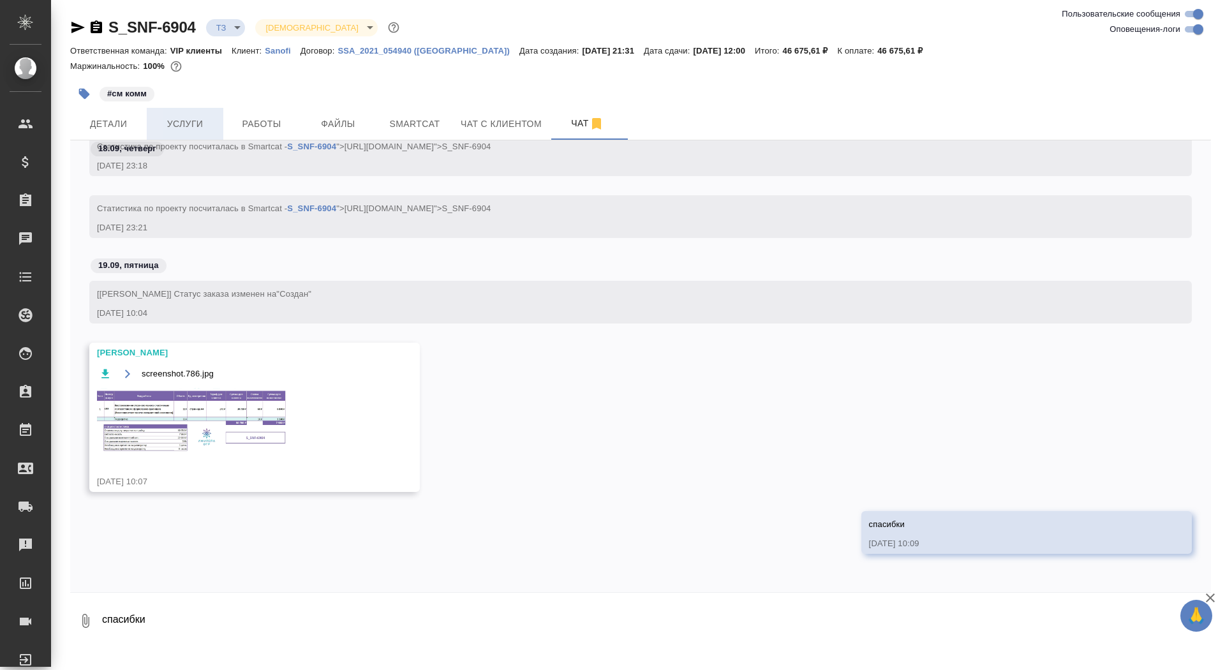
click at [179, 115] on button "Услуги" at bounding box center [185, 124] width 77 height 32
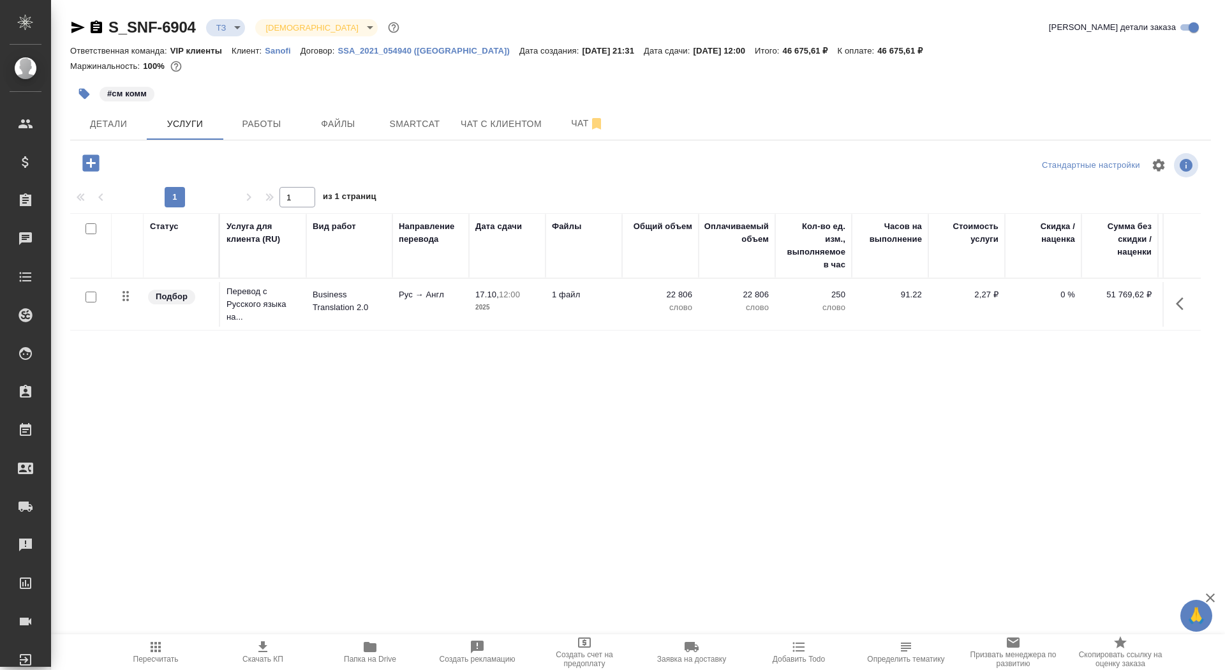
click at [77, 165] on button "button" at bounding box center [90, 163] width 35 height 26
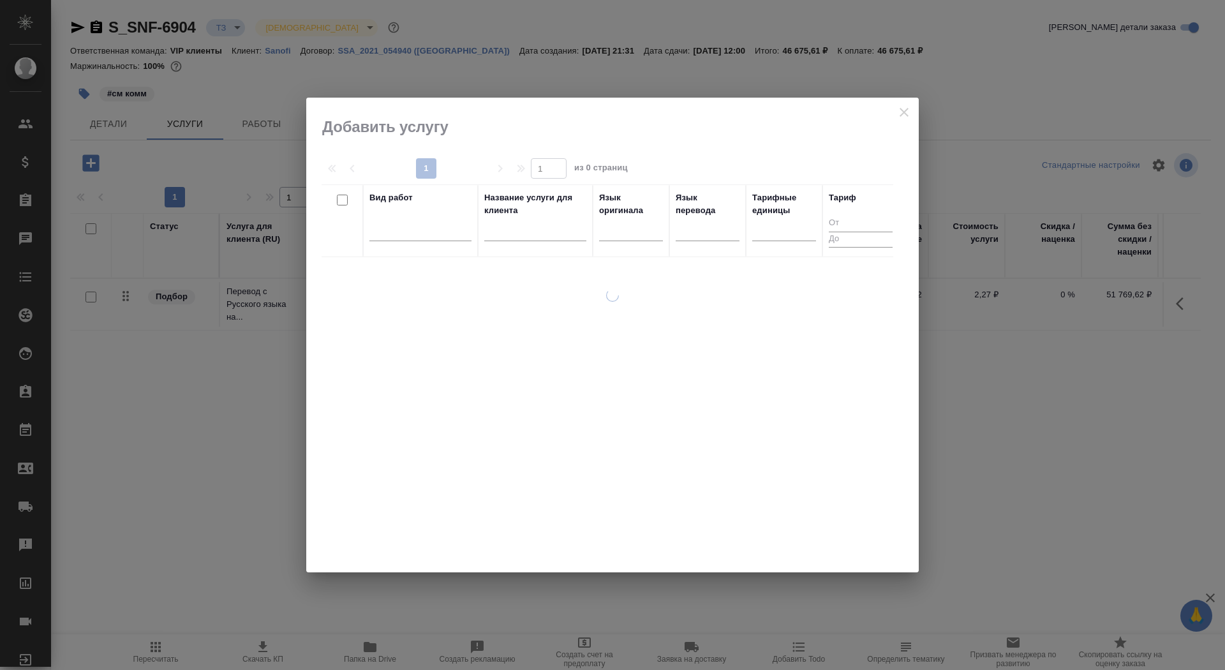
click at [523, 233] on input "text" at bounding box center [535, 233] width 102 height 16
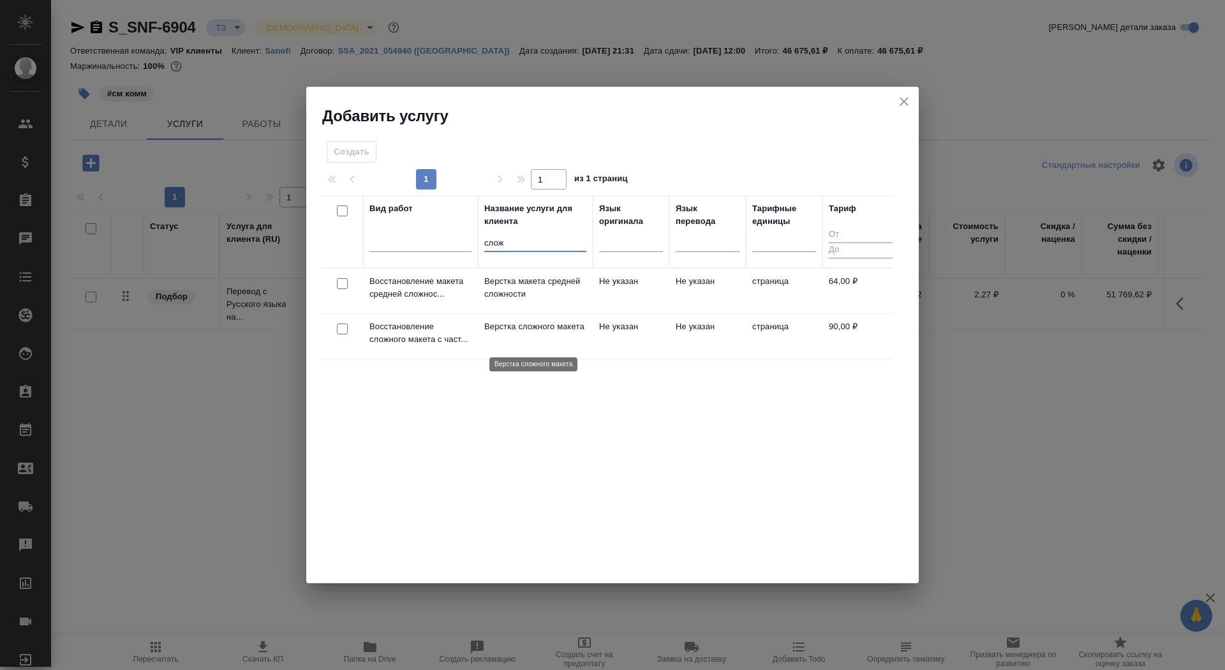
type input "слож"
click at [543, 333] on p "Верстка сложного макета" at bounding box center [535, 326] width 102 height 13
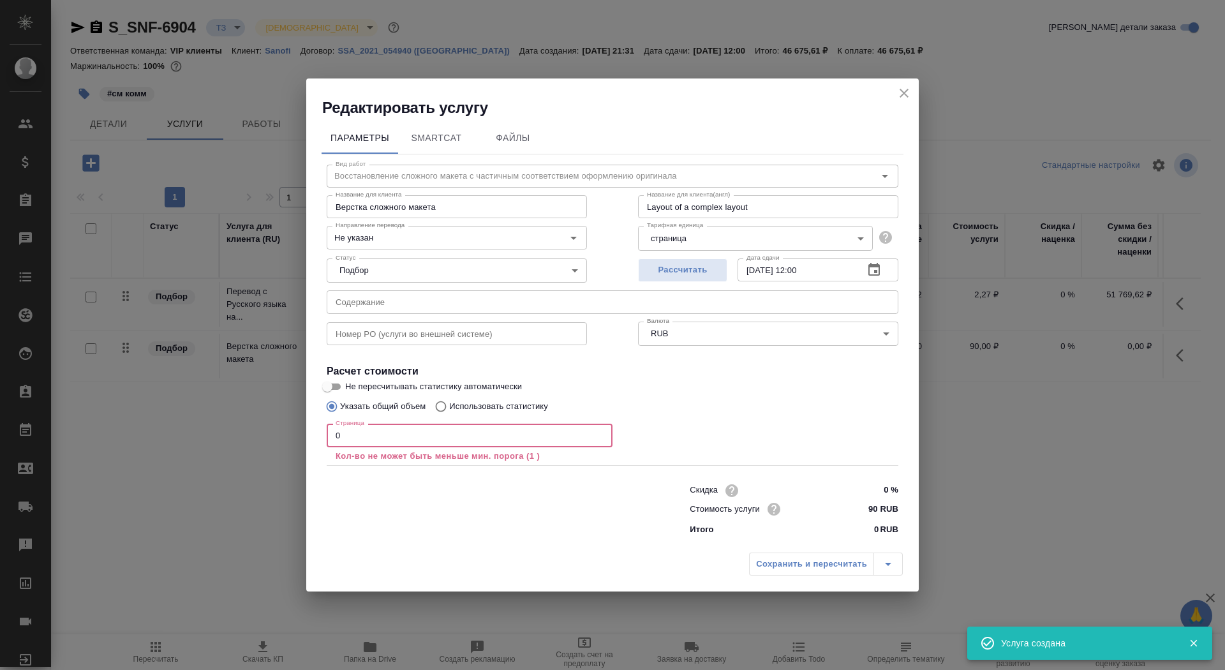
drag, startPoint x: 369, startPoint y: 436, endPoint x: 314, endPoint y: 430, distance: 55.8
click at [313, 430] on div "Параметры SmartCat Файлы Вид работ Восстановление сложного макета с частичным с…" at bounding box center [612, 332] width 612 height 429
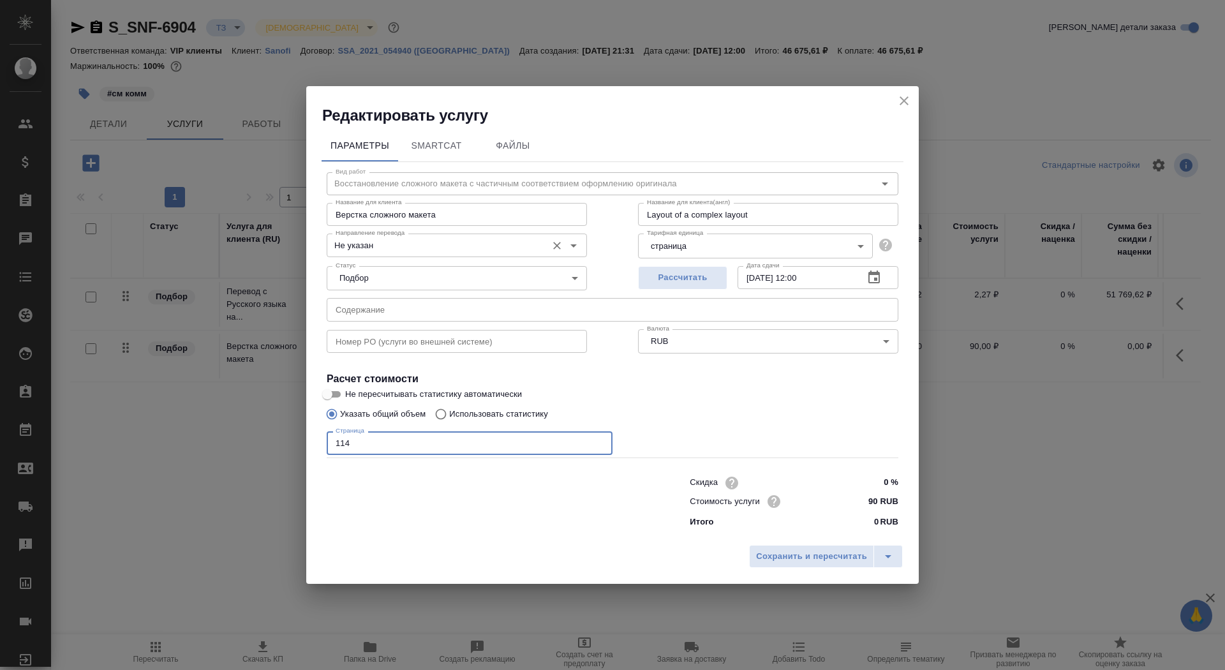
click at [373, 255] on div "Не указан Направление перевода" at bounding box center [457, 244] width 260 height 23
type input "114"
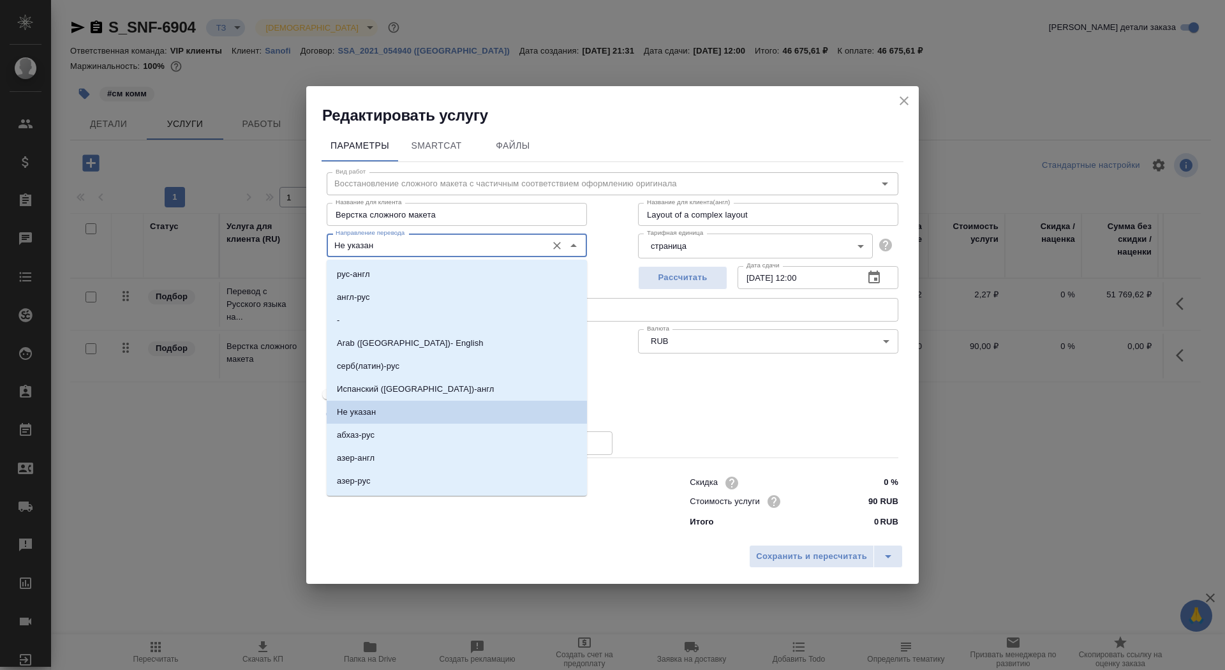
click at [373, 246] on input "Не указан" at bounding box center [435, 244] width 210 height 15
click at [397, 277] on li "рус-англ" at bounding box center [457, 274] width 260 height 23
type input "рус-англ"
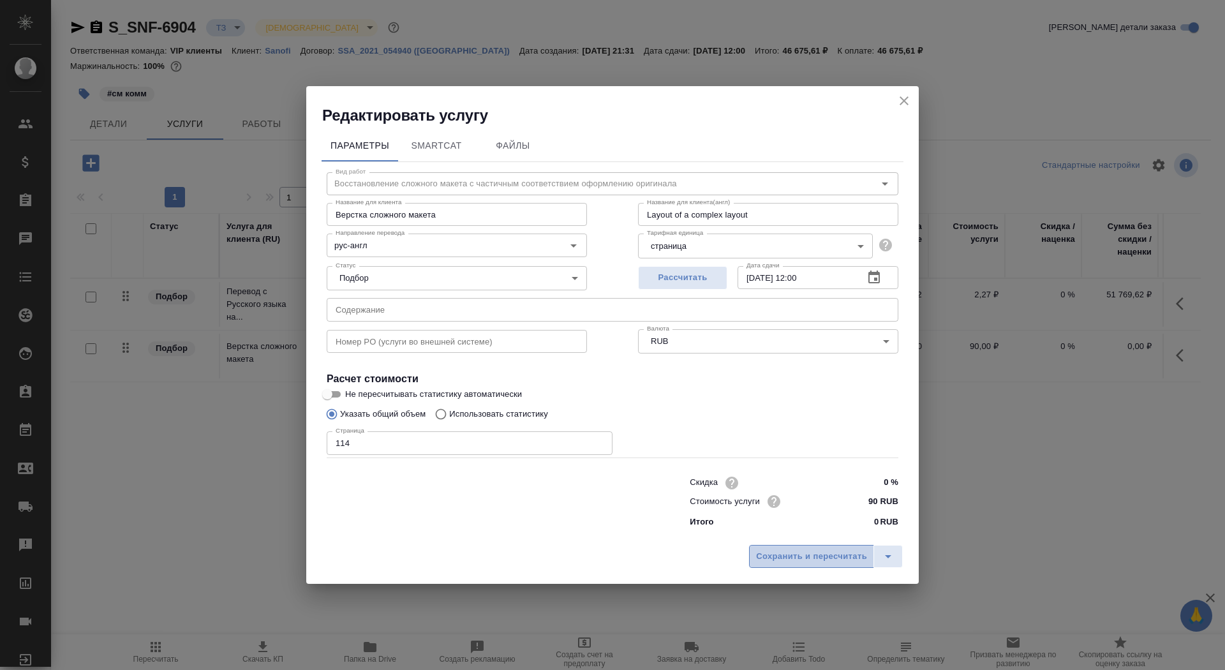
click at [796, 548] on button "Сохранить и пересчитать" at bounding box center [811, 556] width 125 height 23
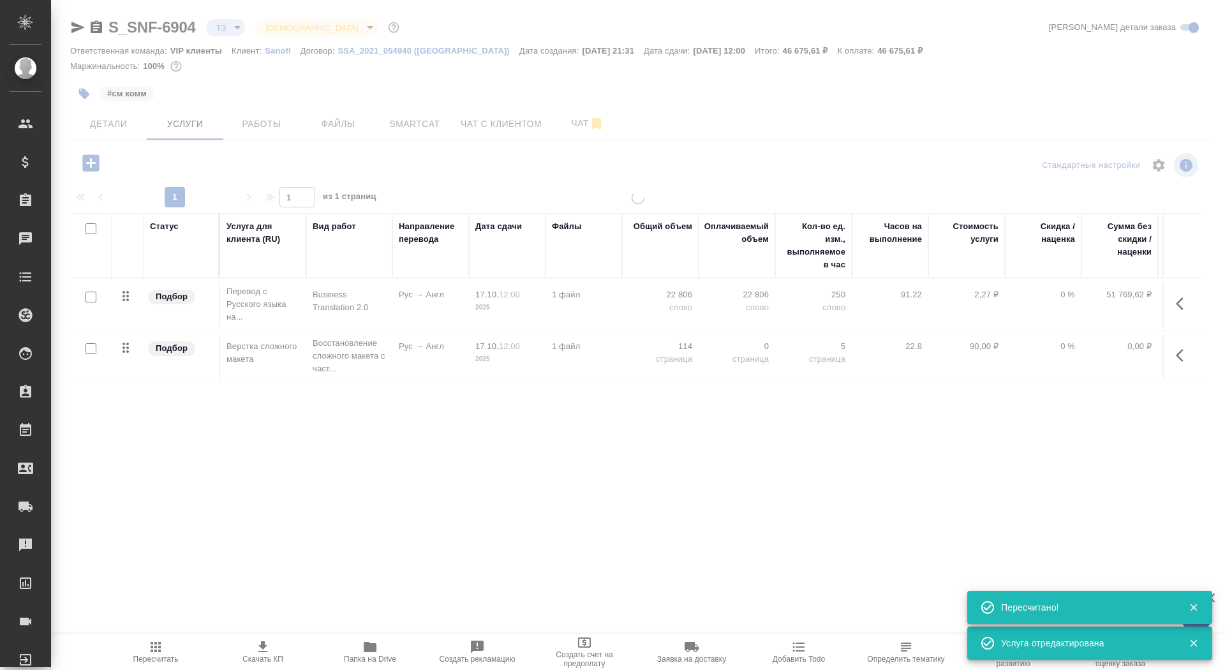
type input "new"
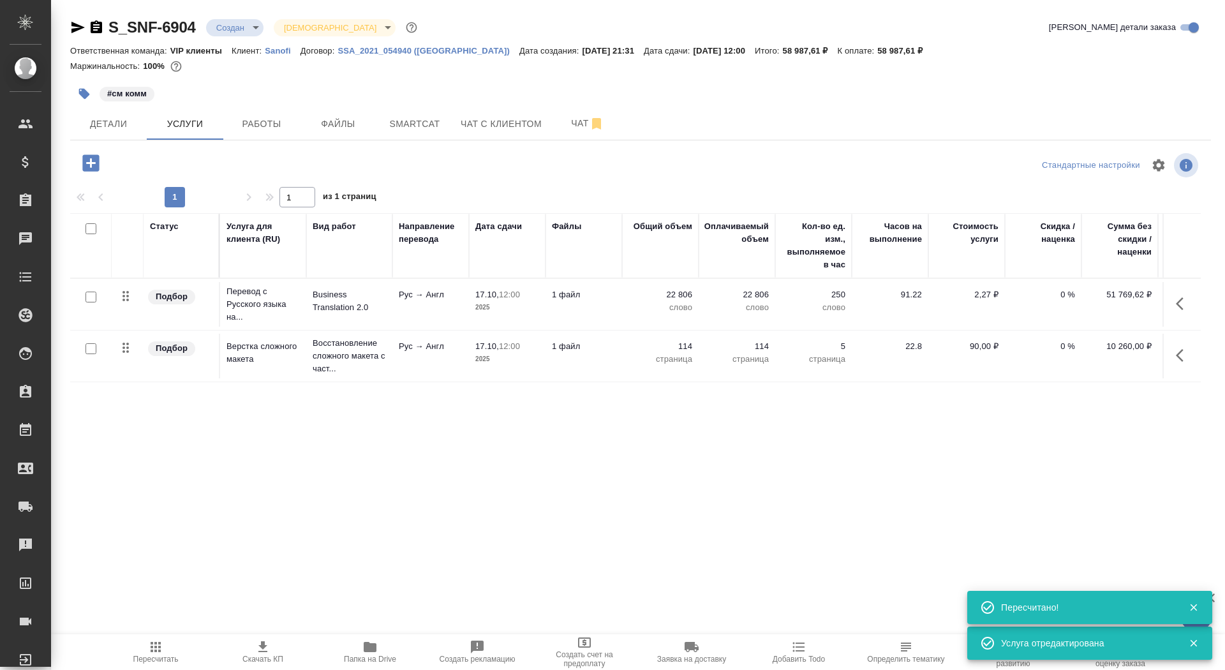
click at [591, 293] on p "1 файл" at bounding box center [584, 294] width 64 height 13
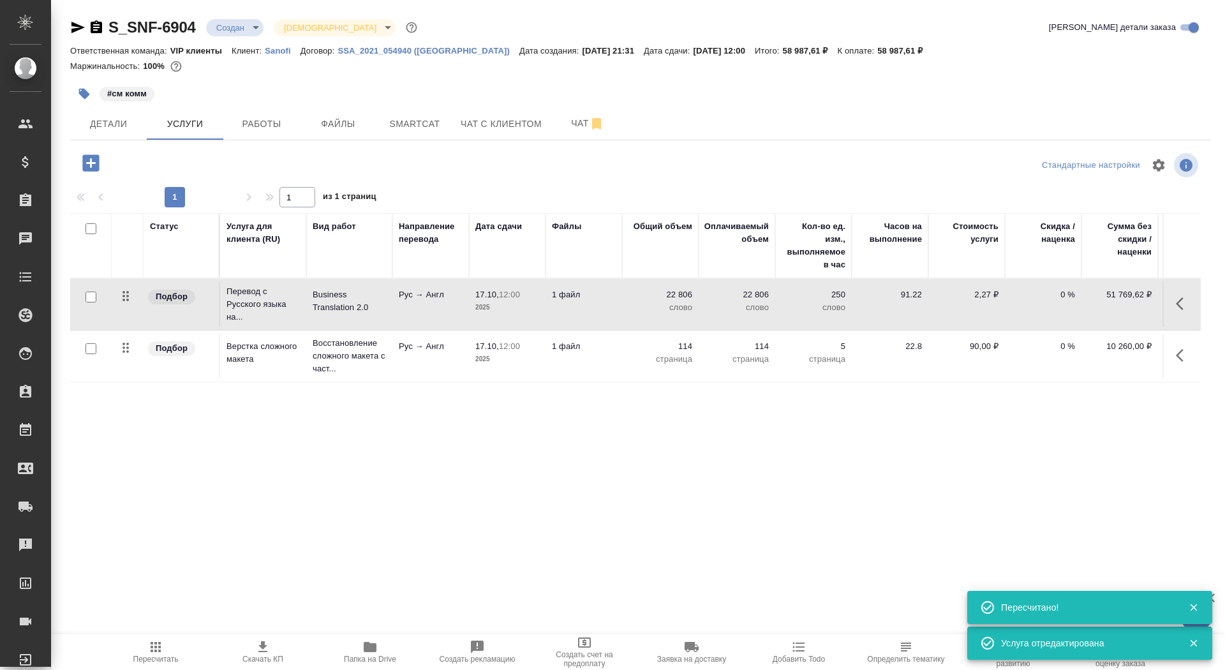
click at [591, 293] on p "1 файл" at bounding box center [584, 294] width 64 height 13
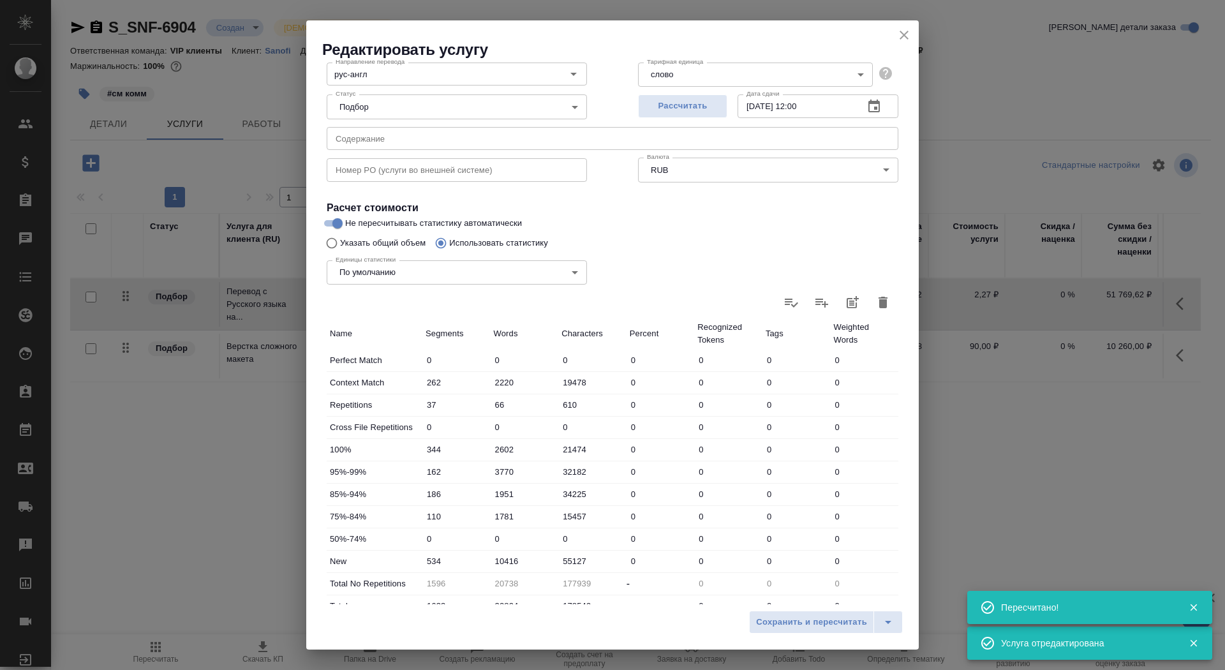
scroll to position [198, 0]
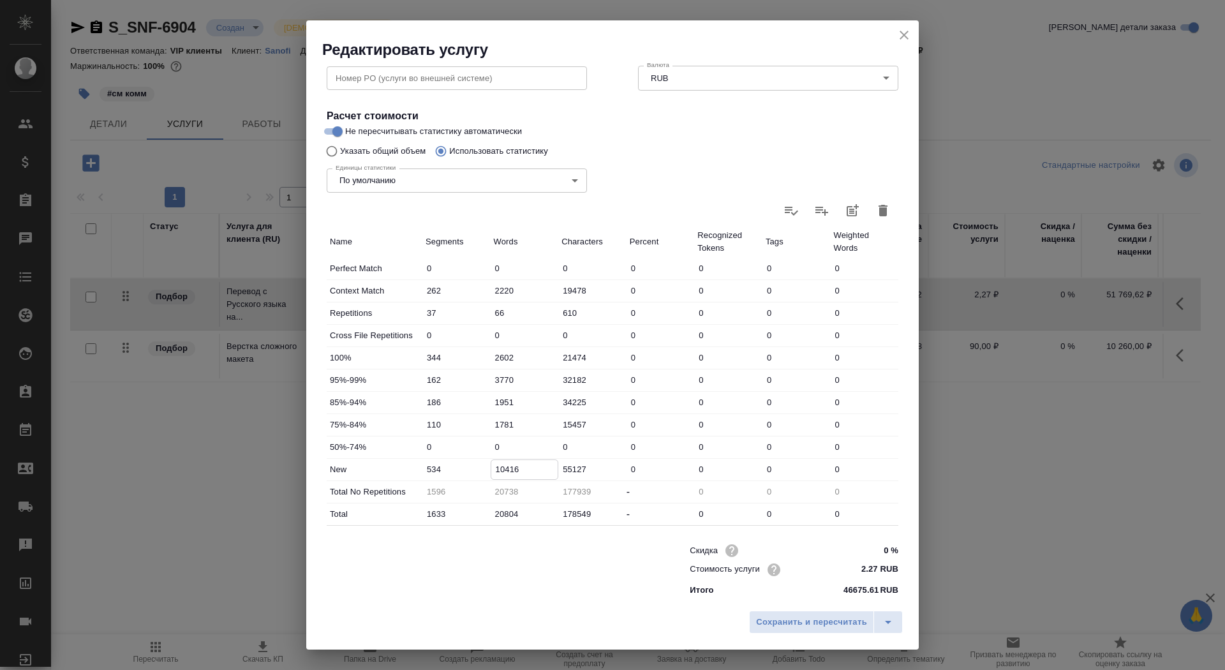
click at [505, 467] on input "10416" at bounding box center [524, 469] width 67 height 18
type input "10916"
click at [800, 607] on div "Сохранить и пересчитать" at bounding box center [612, 626] width 612 height 45
click at [800, 616] on span "Сохранить и пересчитать" at bounding box center [811, 622] width 111 height 15
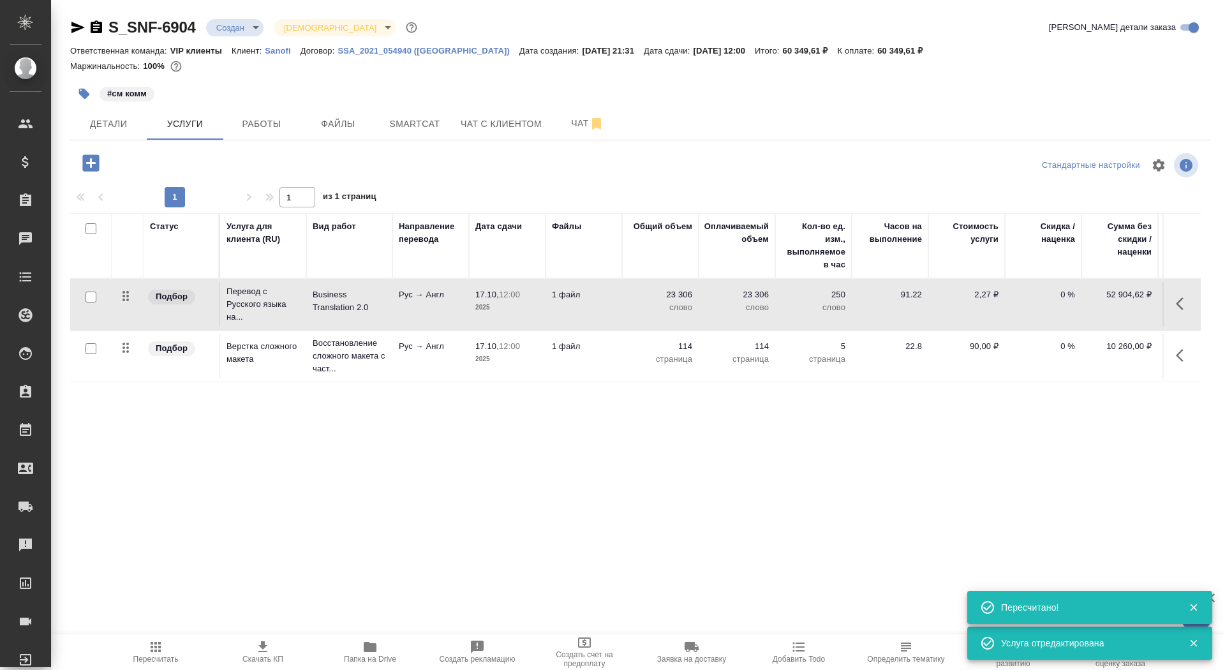
click at [263, 652] on icon "button" at bounding box center [262, 646] width 15 height 15
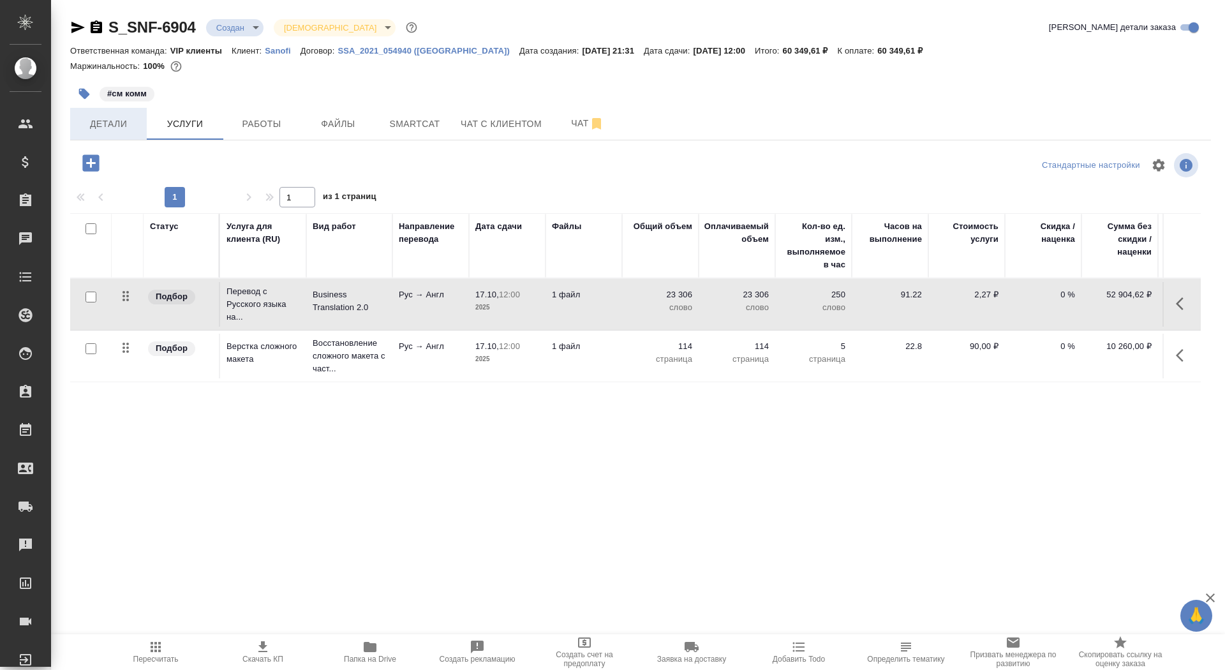
click at [135, 114] on button "Детали" at bounding box center [108, 124] width 77 height 32
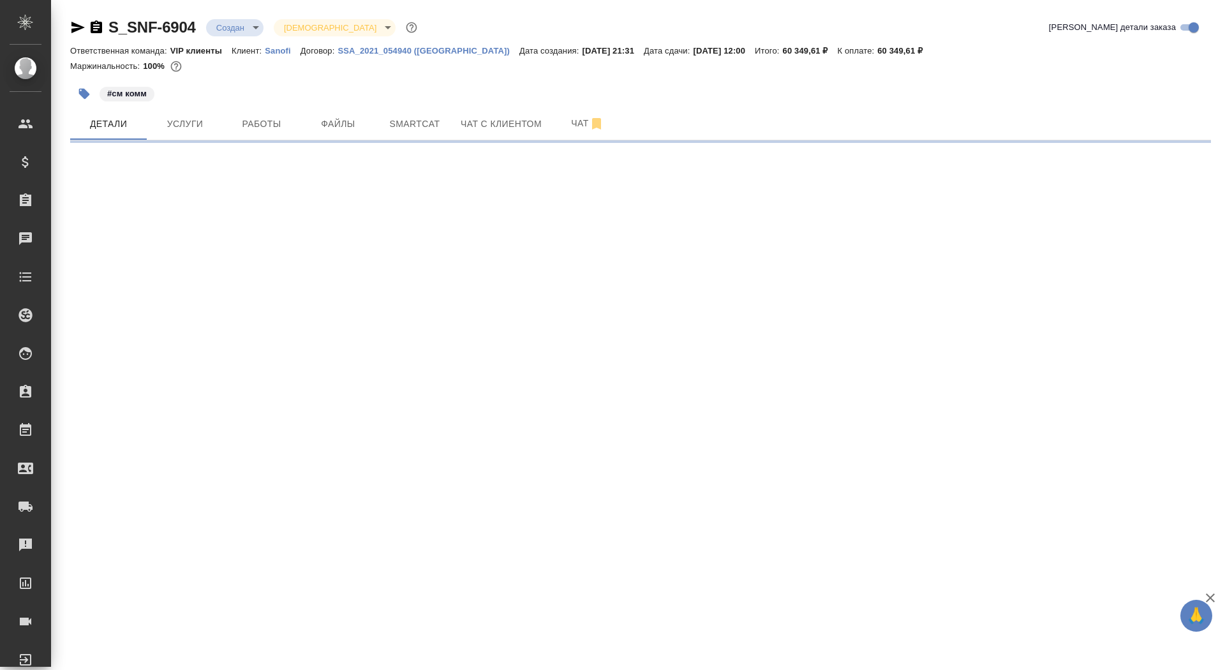
select select "RU"
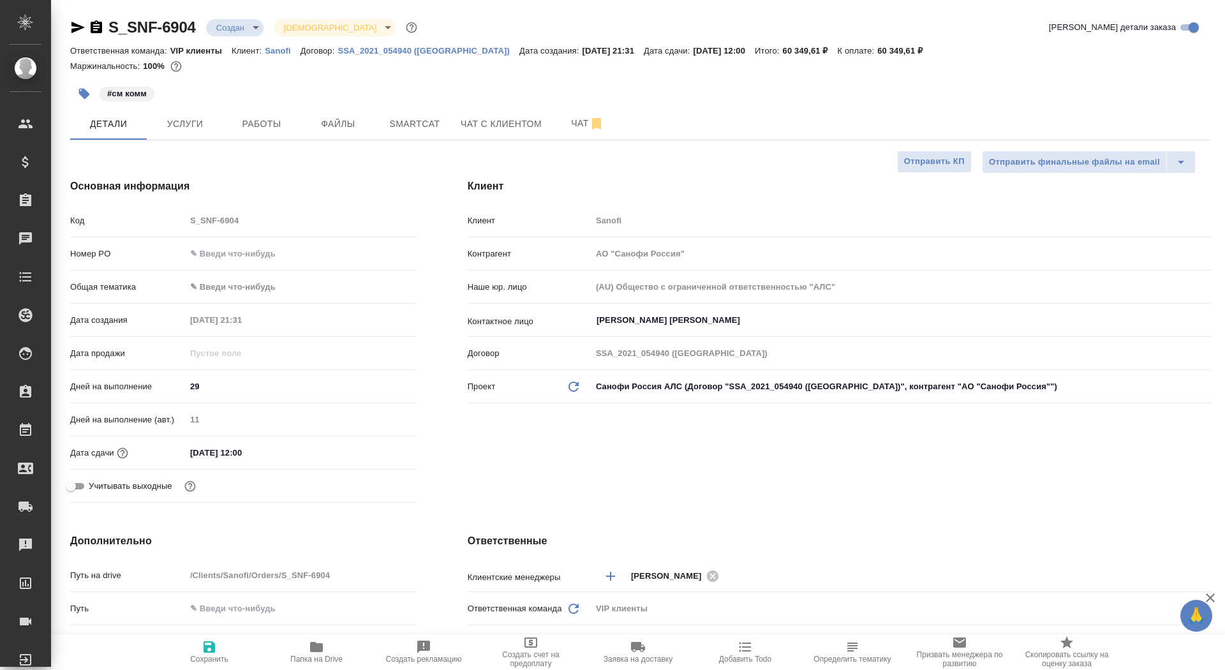
type textarea "x"
click at [903, 170] on button "Отправить КП" at bounding box center [934, 162] width 75 height 22
type textarea "x"
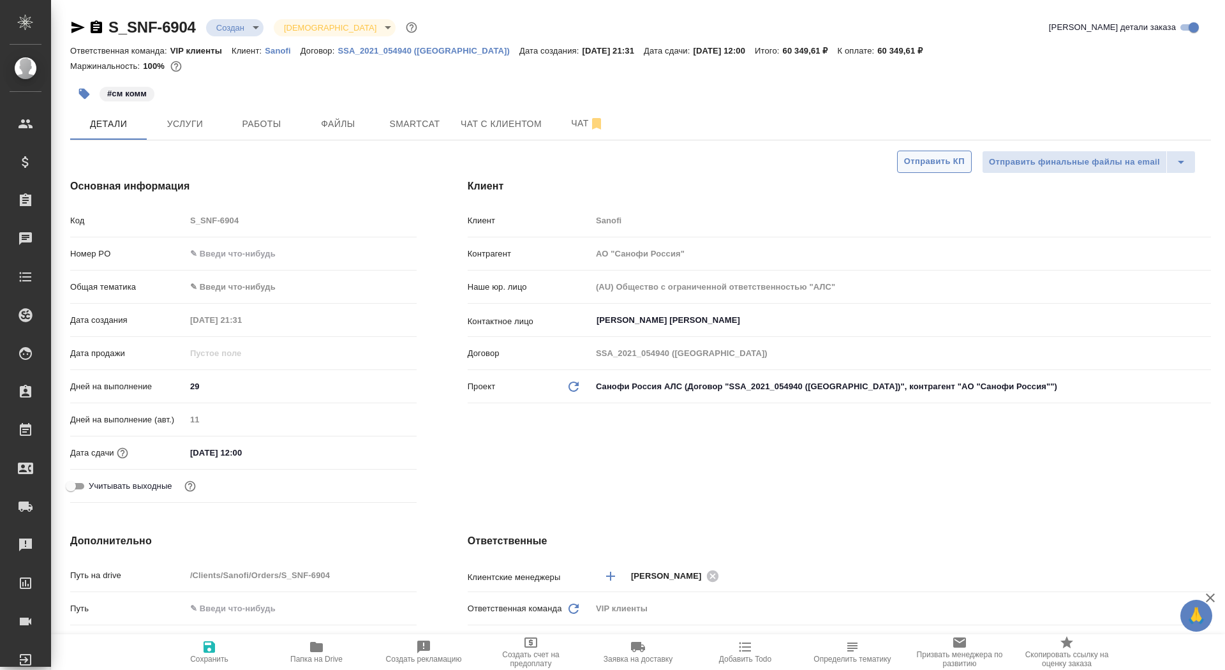
type textarea "x"
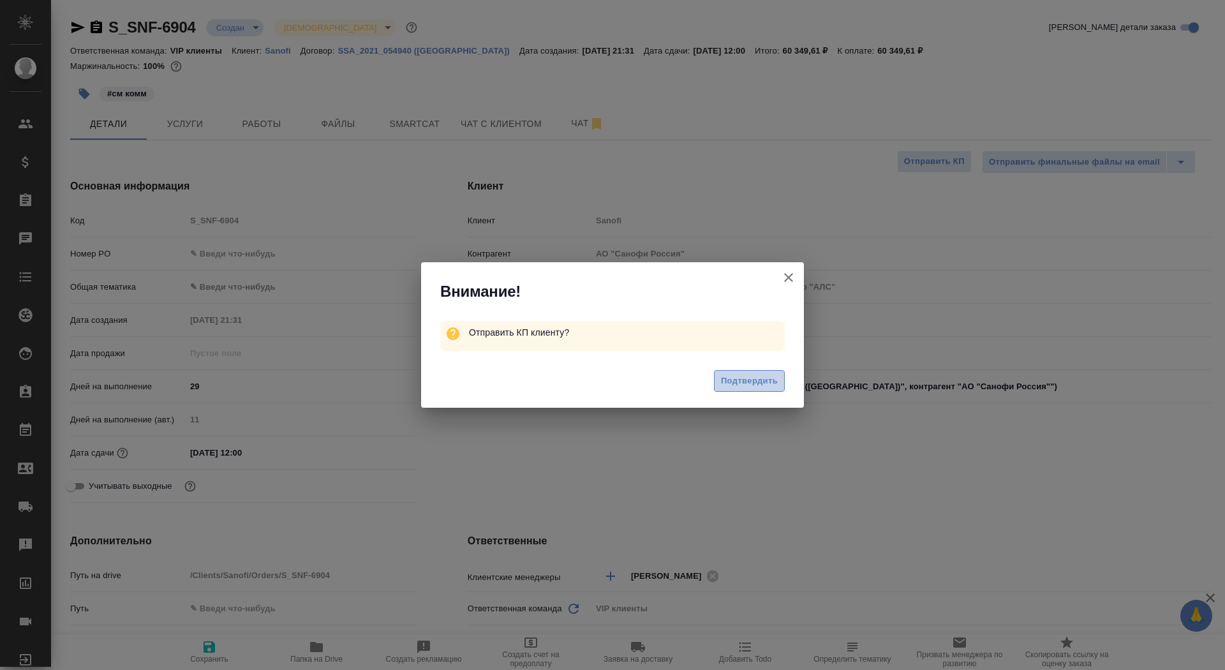
click at [740, 390] on button "Подтвердить" at bounding box center [749, 381] width 71 height 22
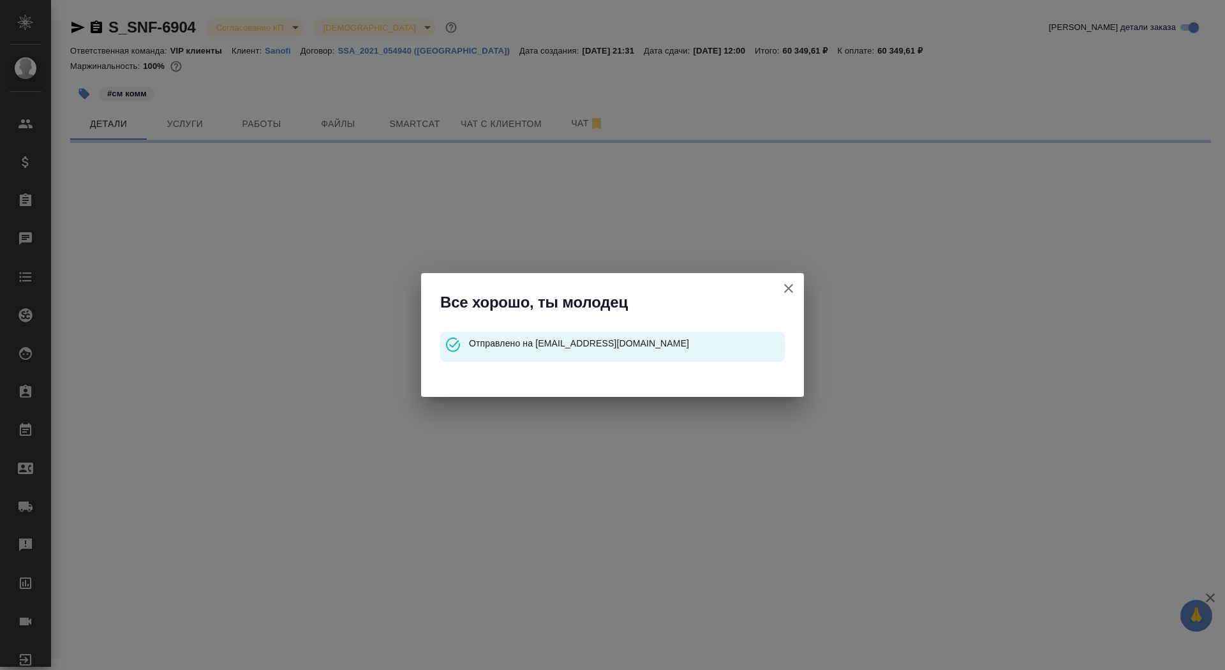
select select "RU"
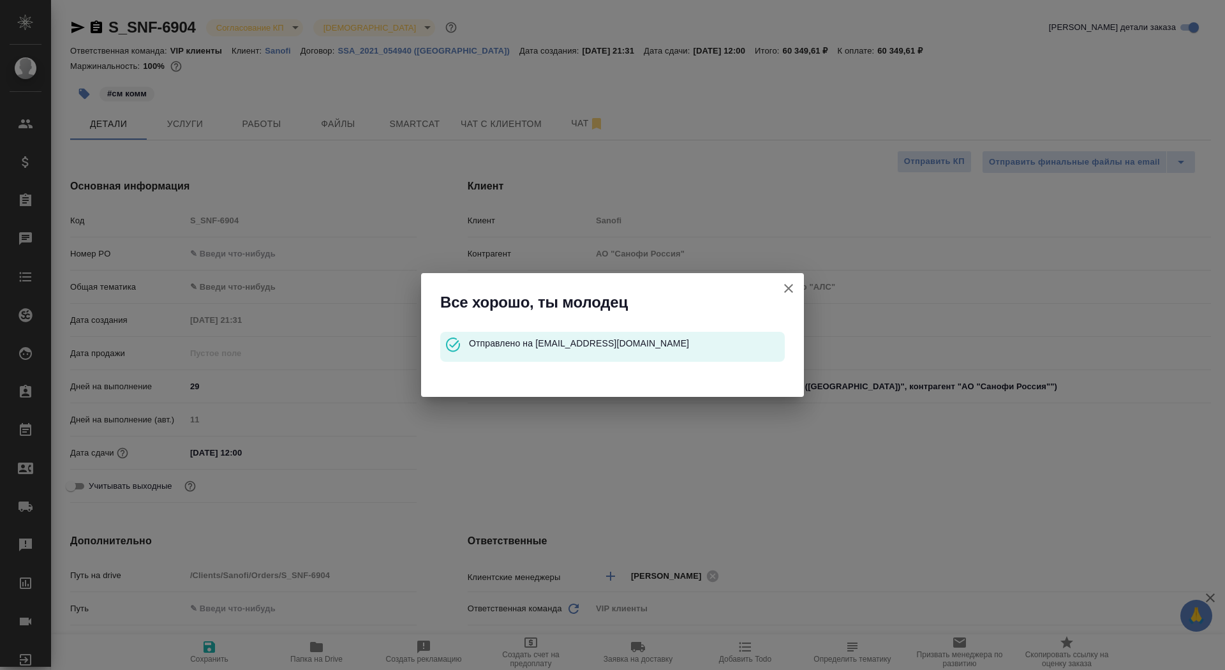
type textarea "x"
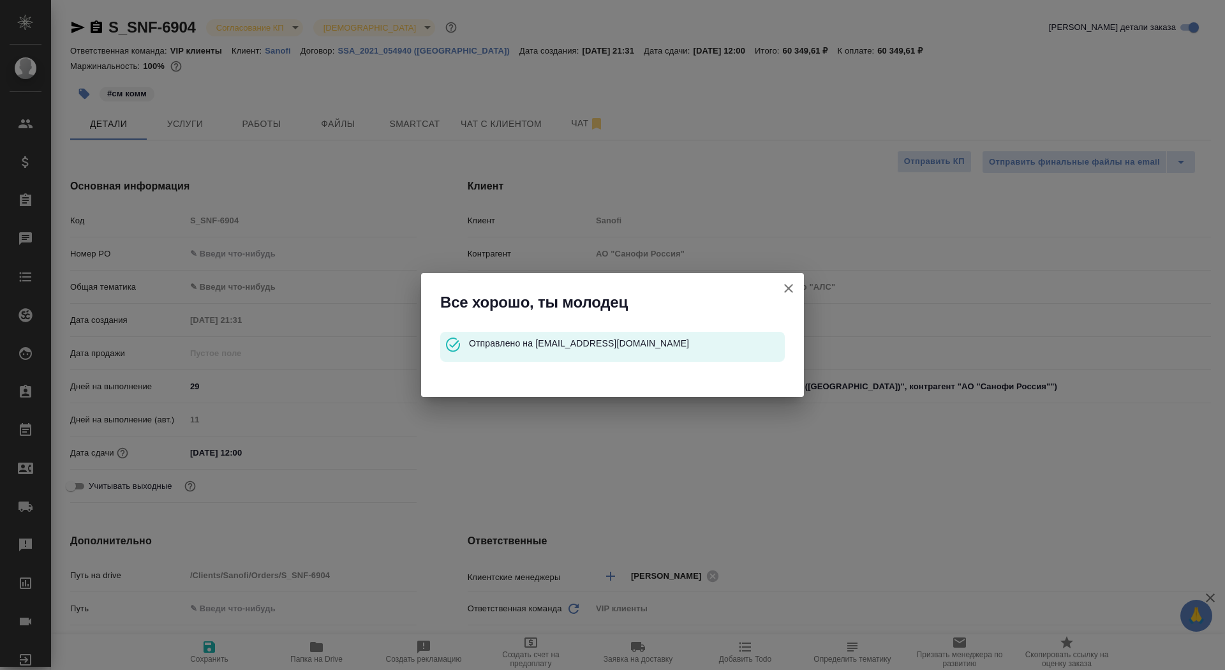
type textarea "x"
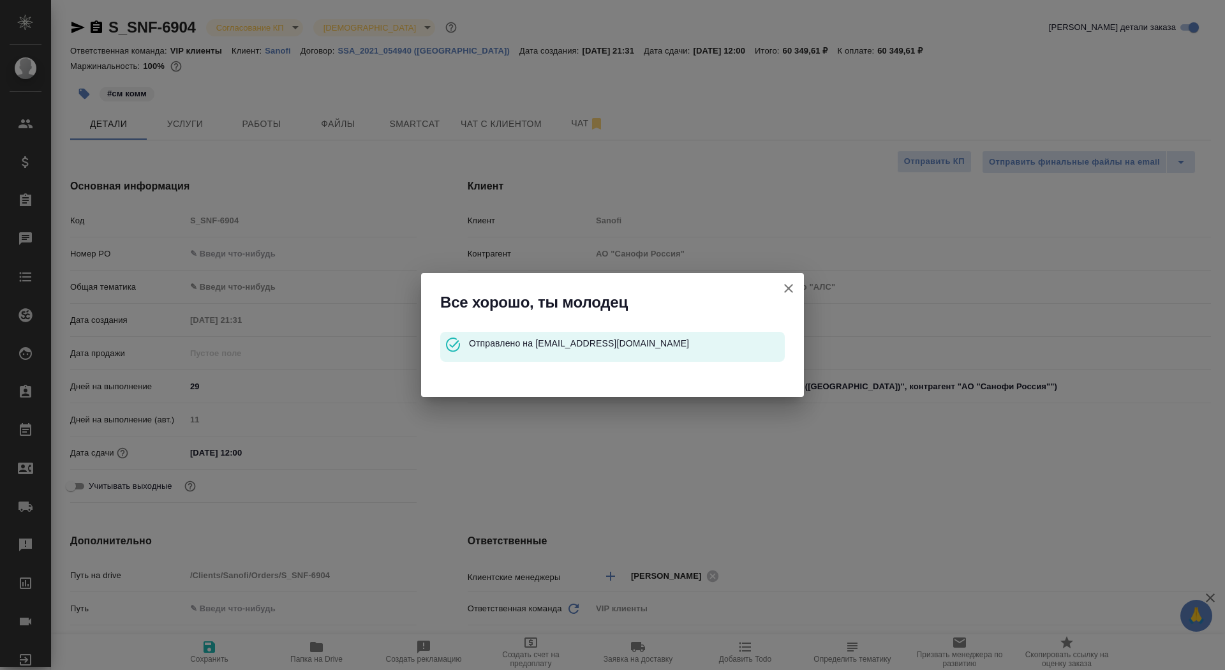
type textarea "x"
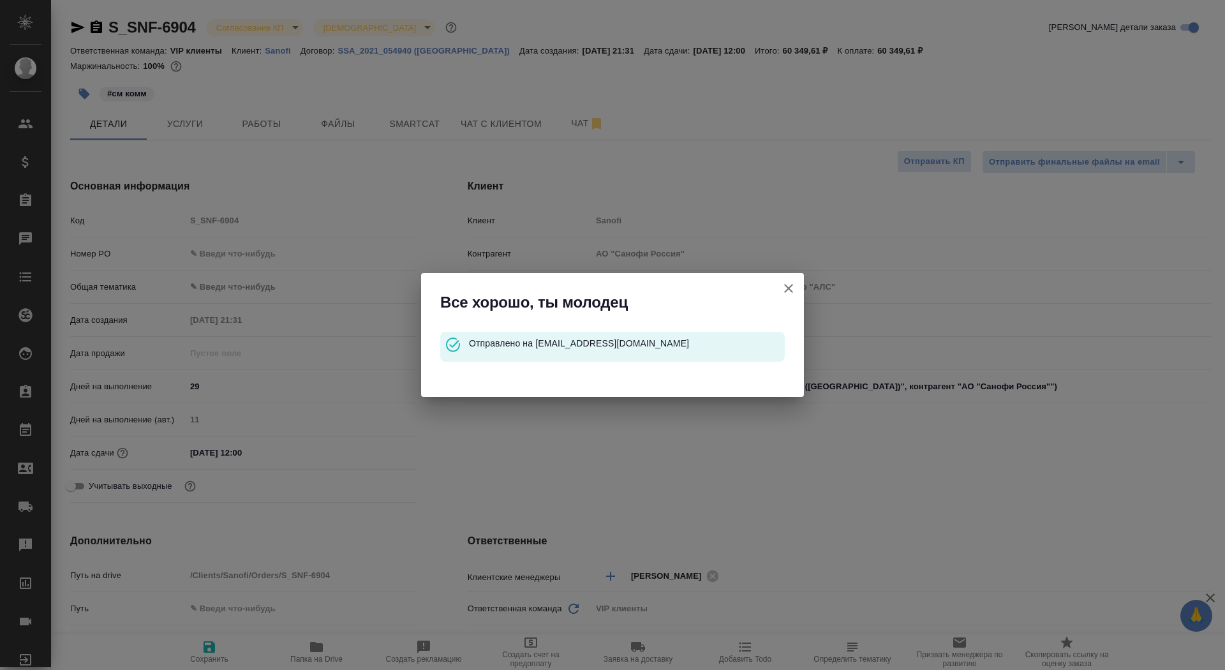
type textarea "x"
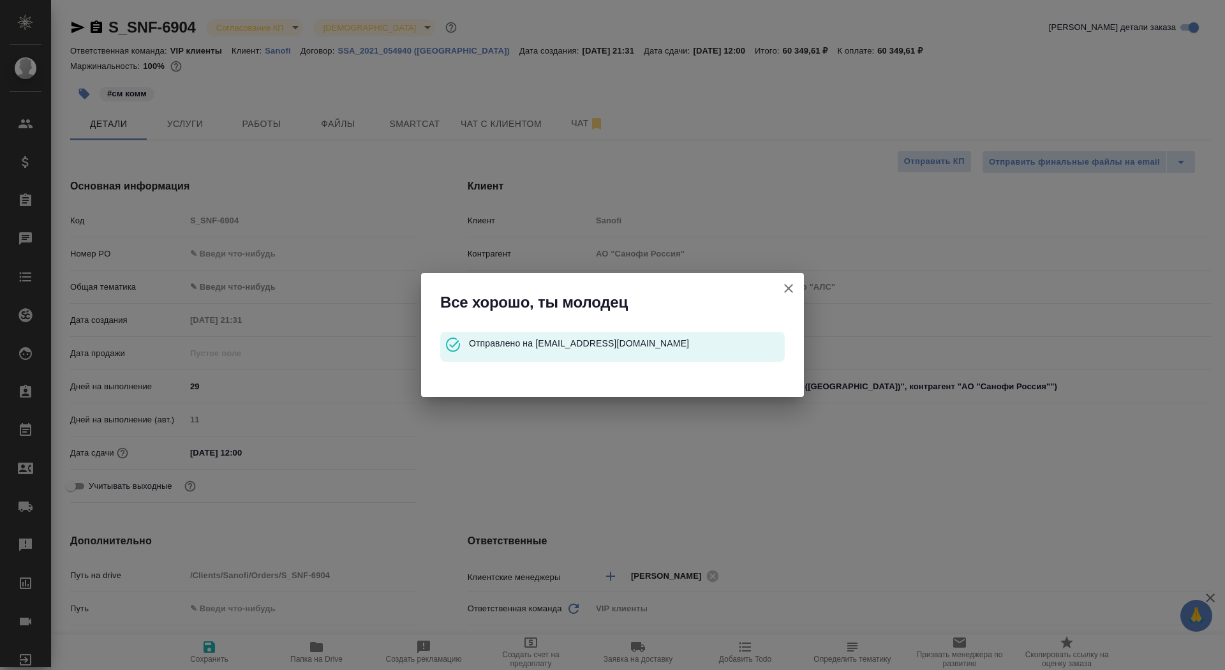
type textarea "x"
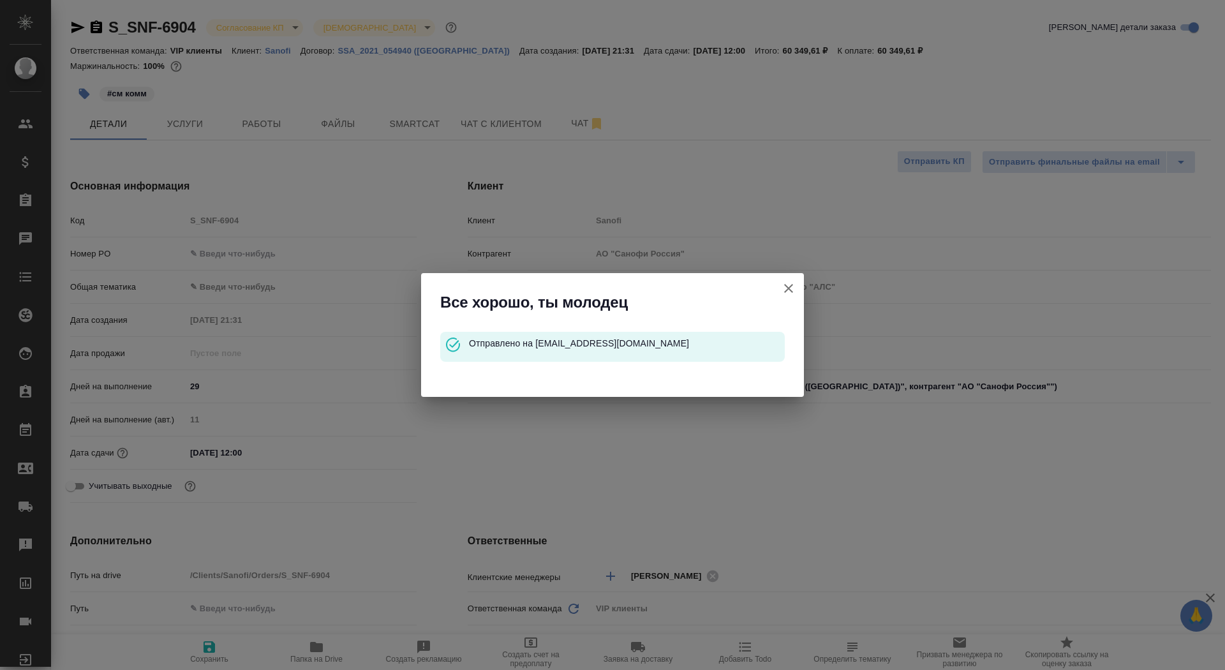
type textarea "x"
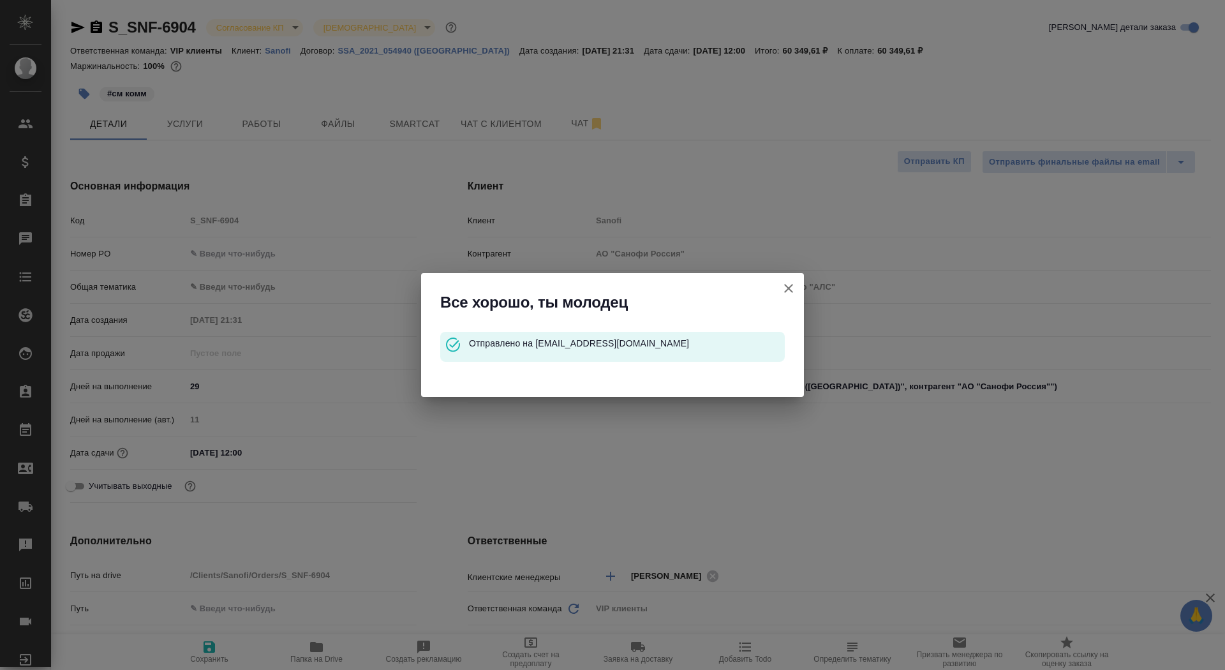
type textarea "x"
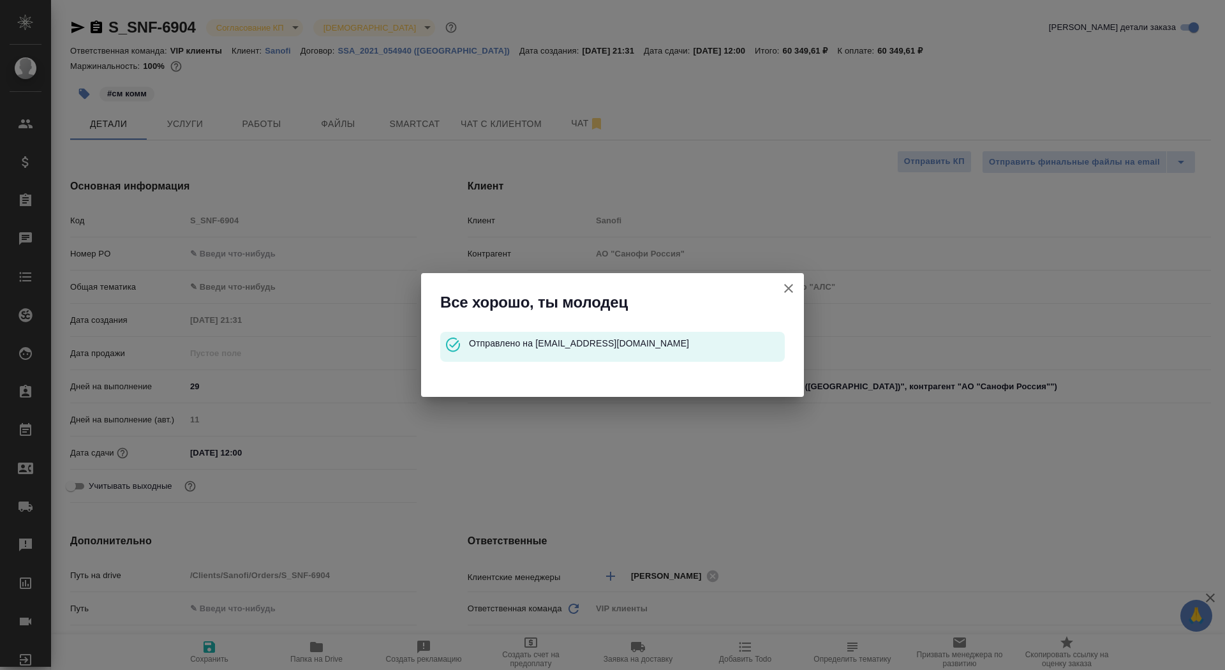
type textarea "x"
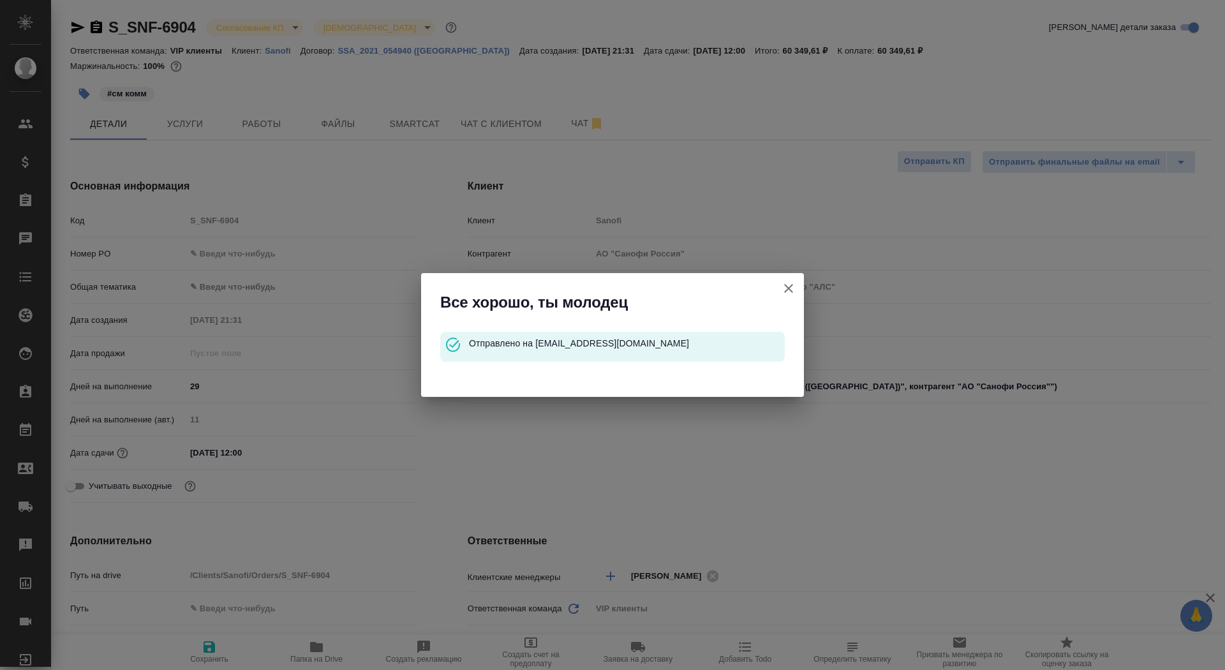
type textarea "x"
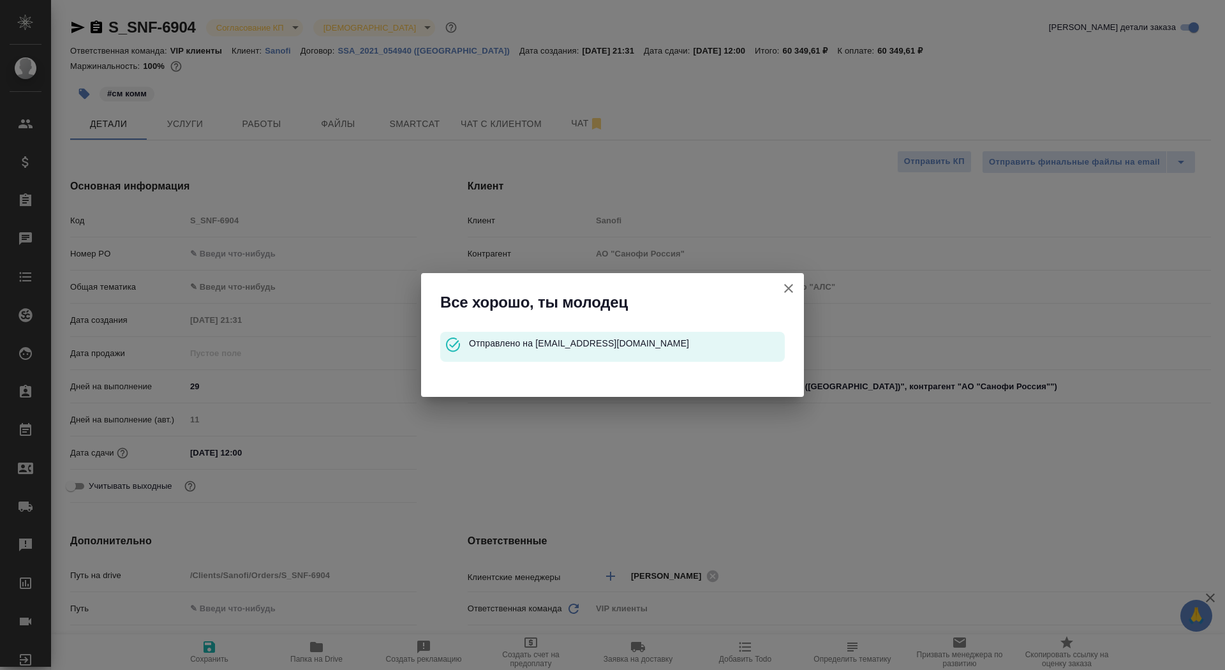
type textarea "x"
click at [788, 293] on icon "button" at bounding box center [788, 288] width 15 height 15
type textarea "x"
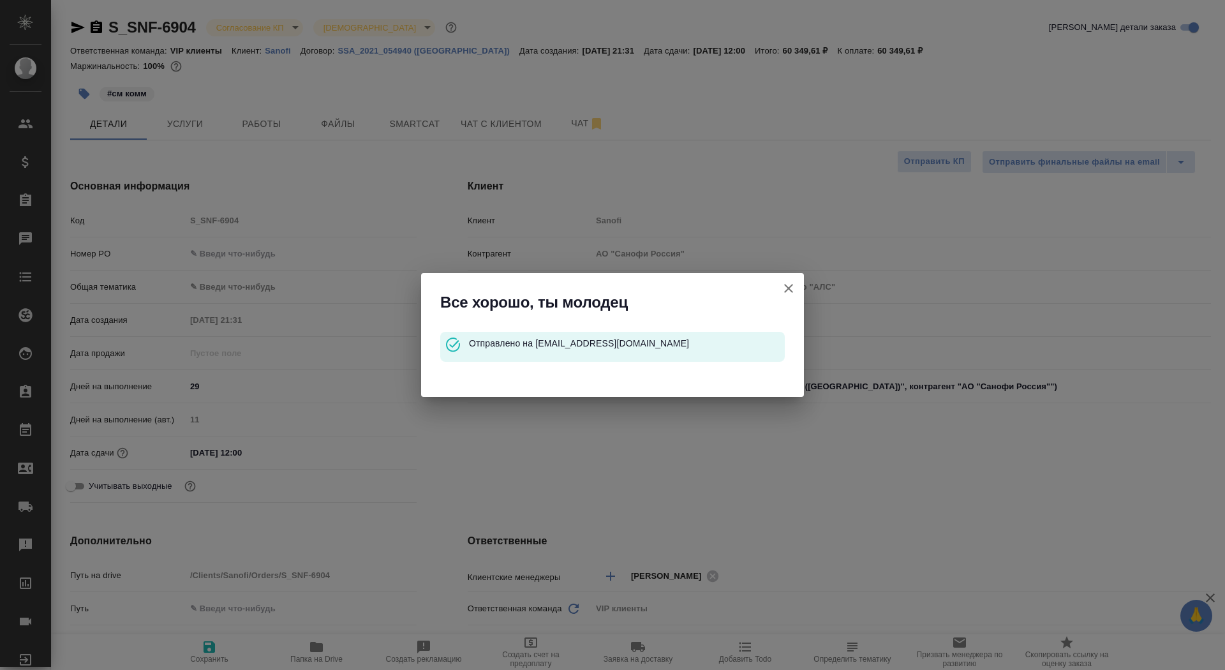
type textarea "x"
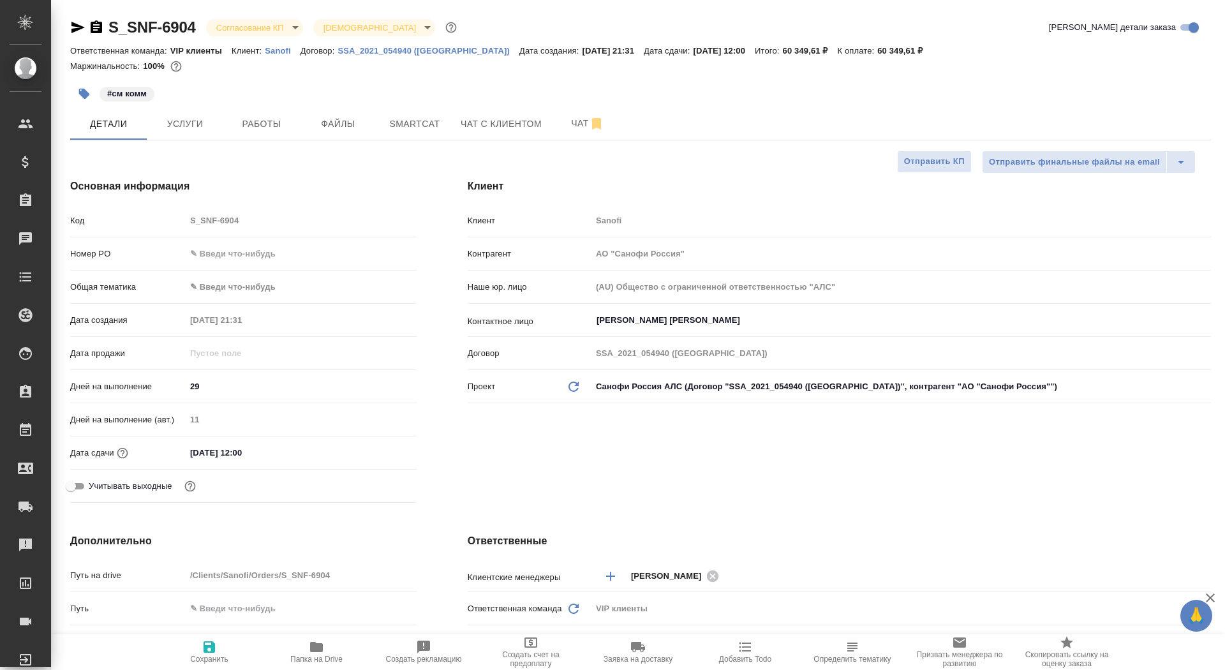
click at [94, 26] on icon "button" at bounding box center [96, 26] width 11 height 13
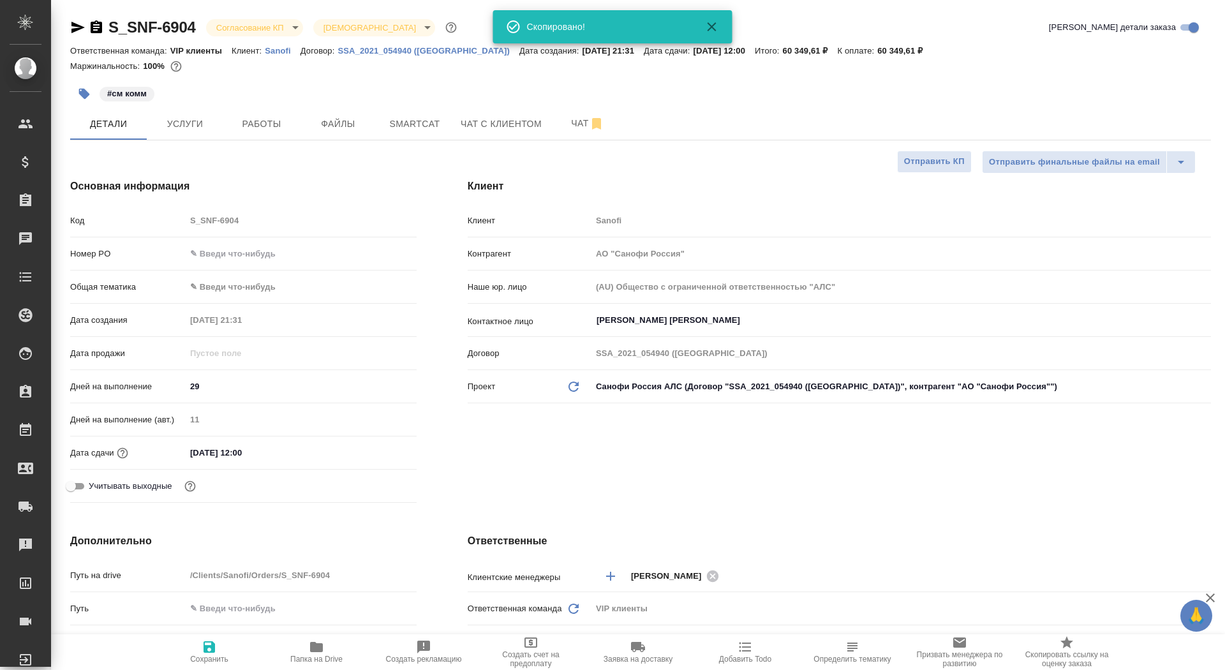
type textarea "x"
